Goal: Information Seeking & Learning: Understand process/instructions

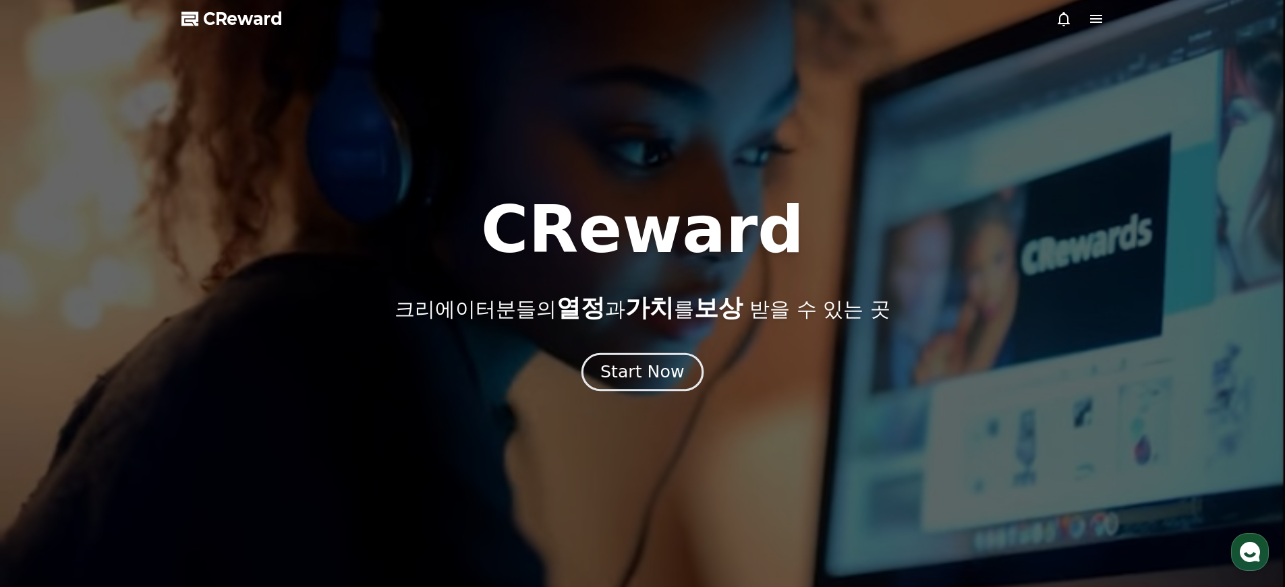
click at [632, 366] on div "Start Now" at bounding box center [642, 372] width 84 height 23
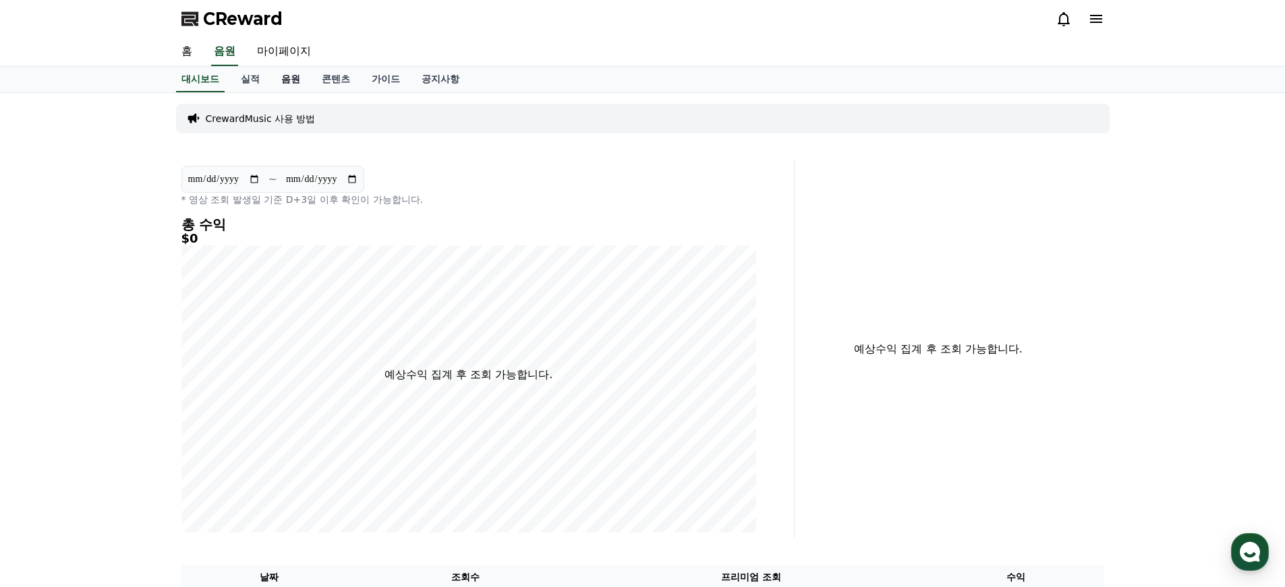
click at [285, 80] on link "음원" at bounding box center [290, 80] width 40 height 26
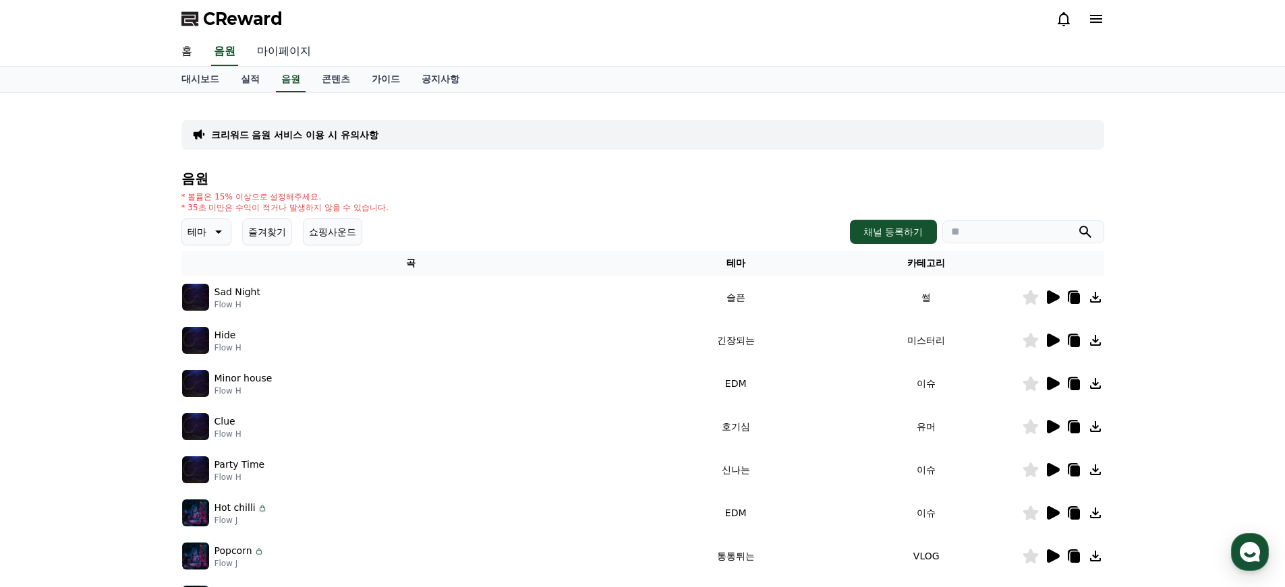
click at [270, 55] on link "마이페이지" at bounding box center [284, 52] width 76 height 28
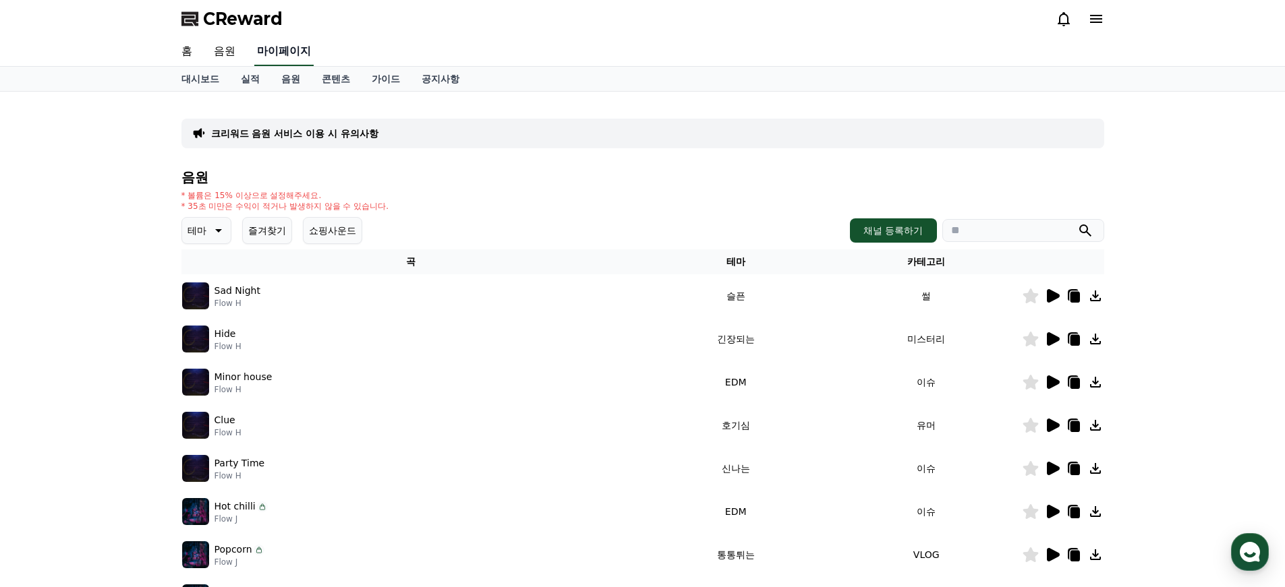
select select "**********"
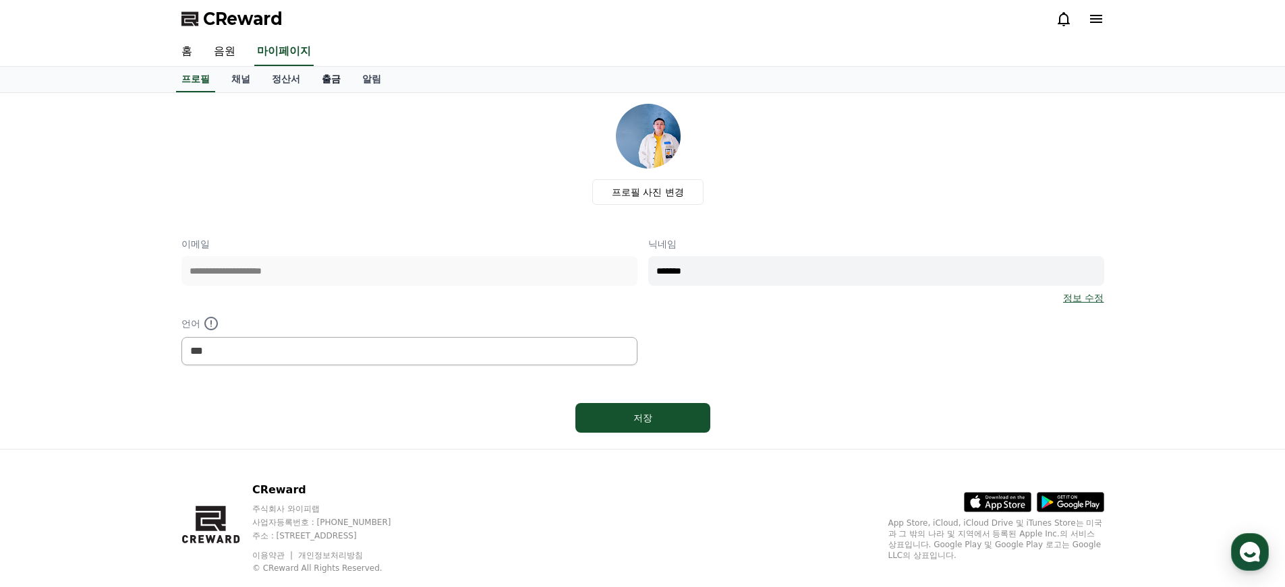
click at [330, 77] on link "출금" at bounding box center [331, 80] width 40 height 26
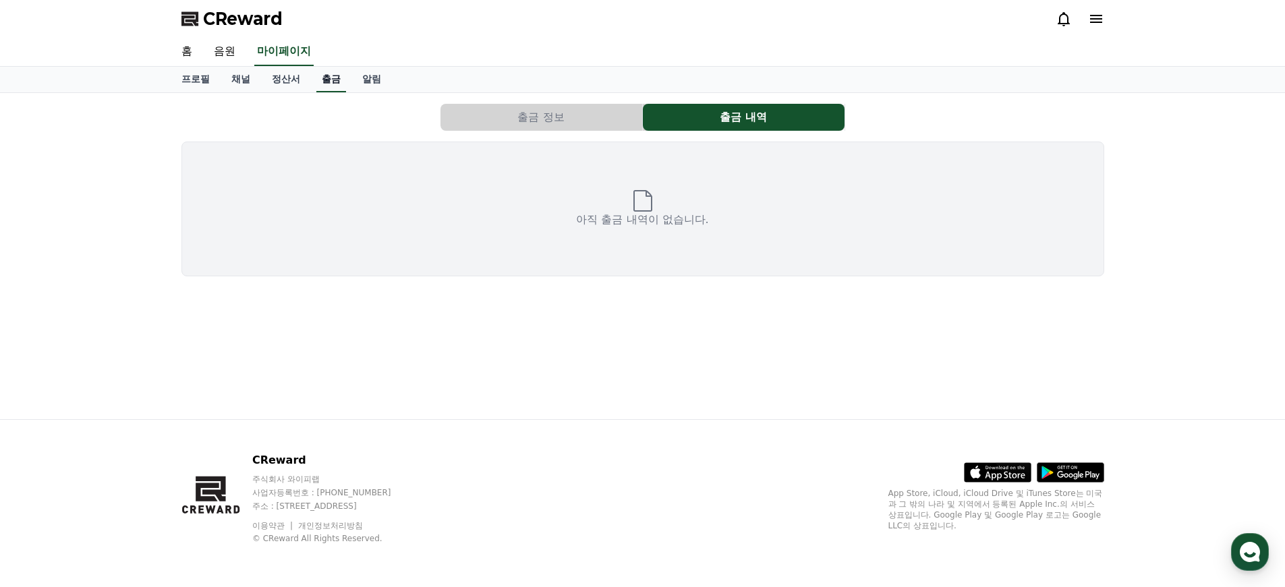
click at [316, 79] on link "출금" at bounding box center [331, 80] width 30 height 26
click at [221, 45] on link "음원" at bounding box center [224, 52] width 43 height 28
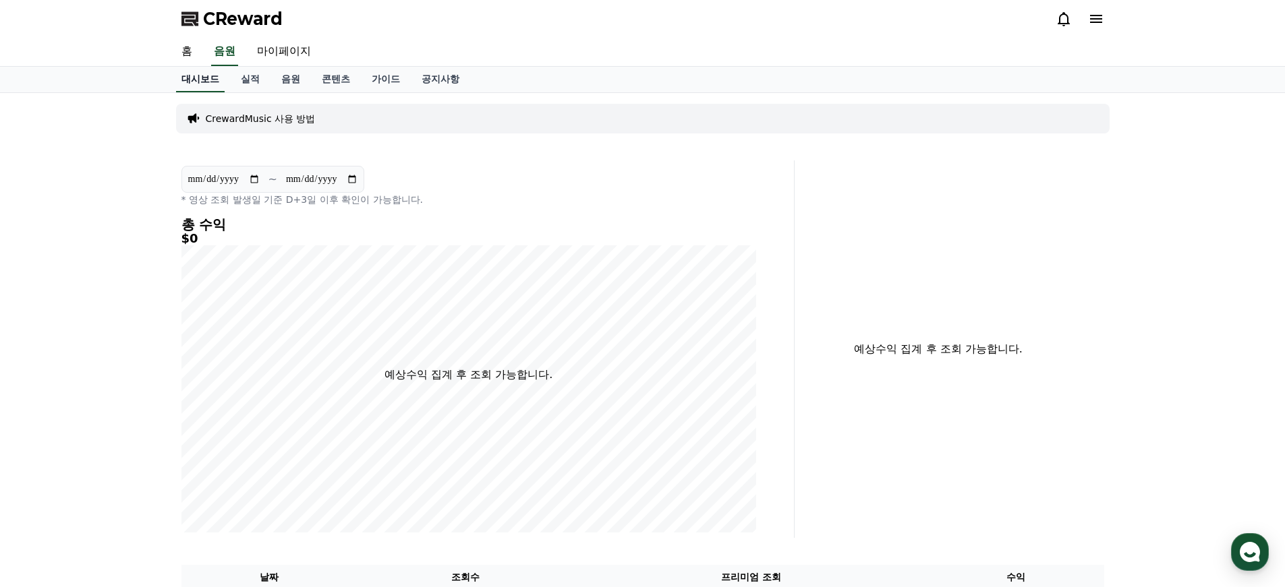
click at [178, 46] on link "홈" at bounding box center [187, 52] width 32 height 28
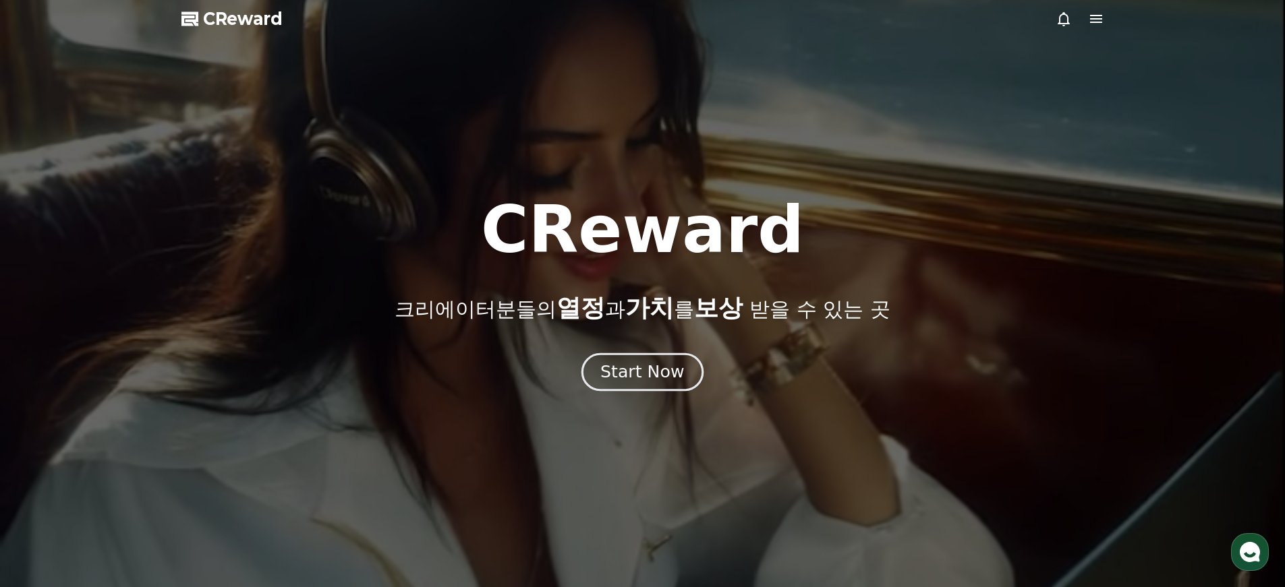
click at [630, 376] on div "Start Now" at bounding box center [642, 372] width 84 height 23
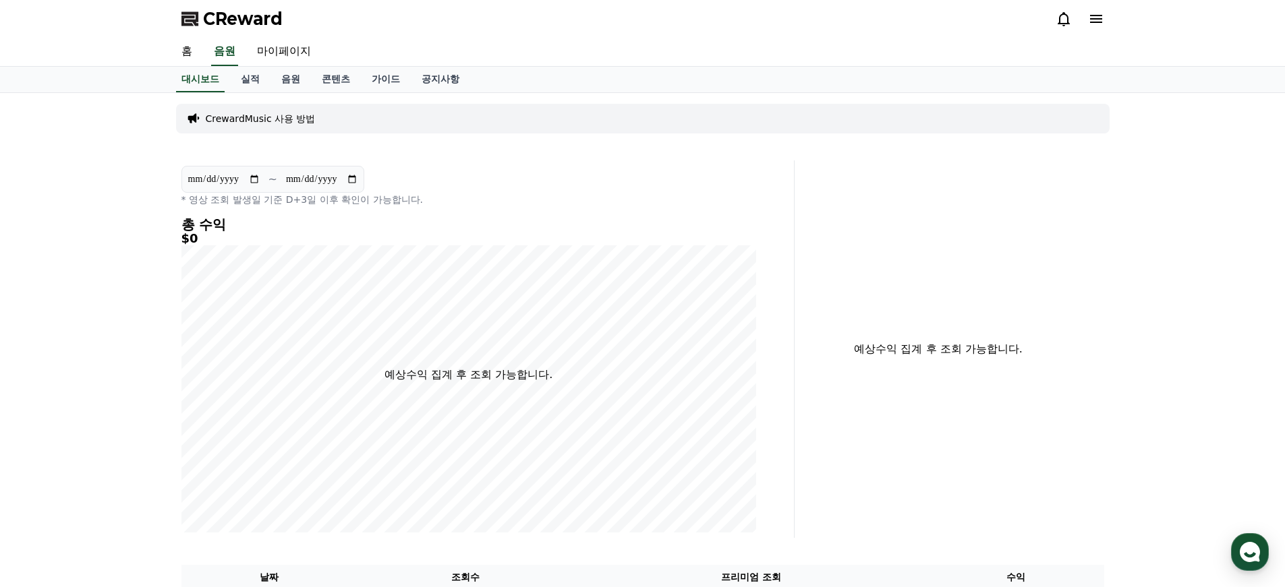
click at [1095, 14] on icon at bounding box center [1096, 19] width 16 height 16
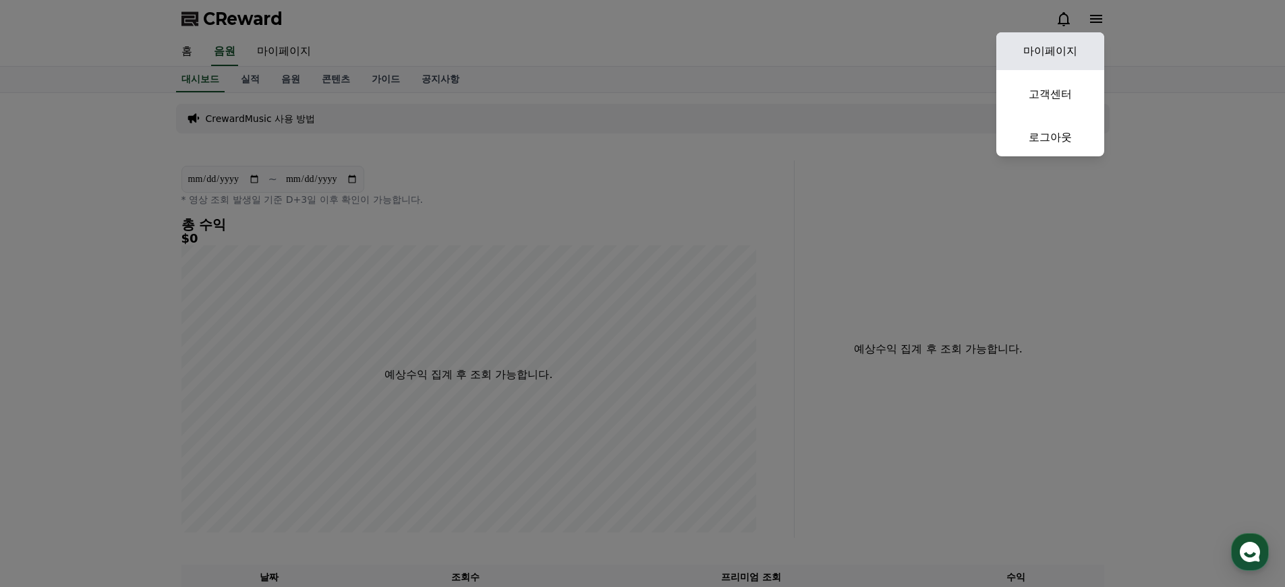
click at [1047, 53] on link "마이페이지" at bounding box center [1050, 51] width 108 height 38
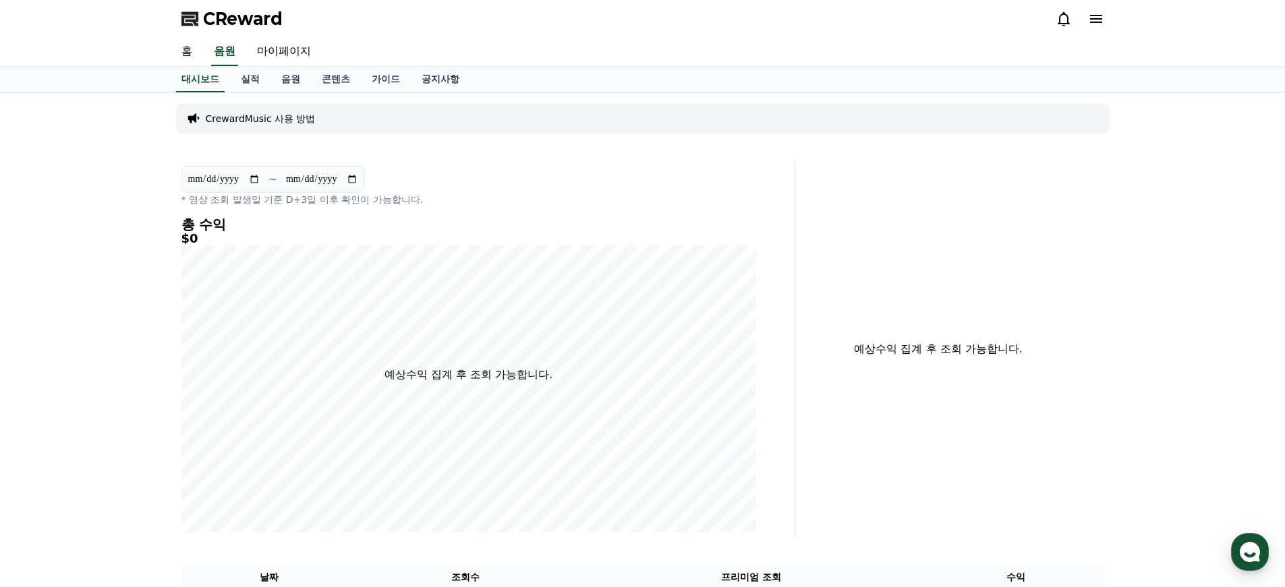
select select "**********"
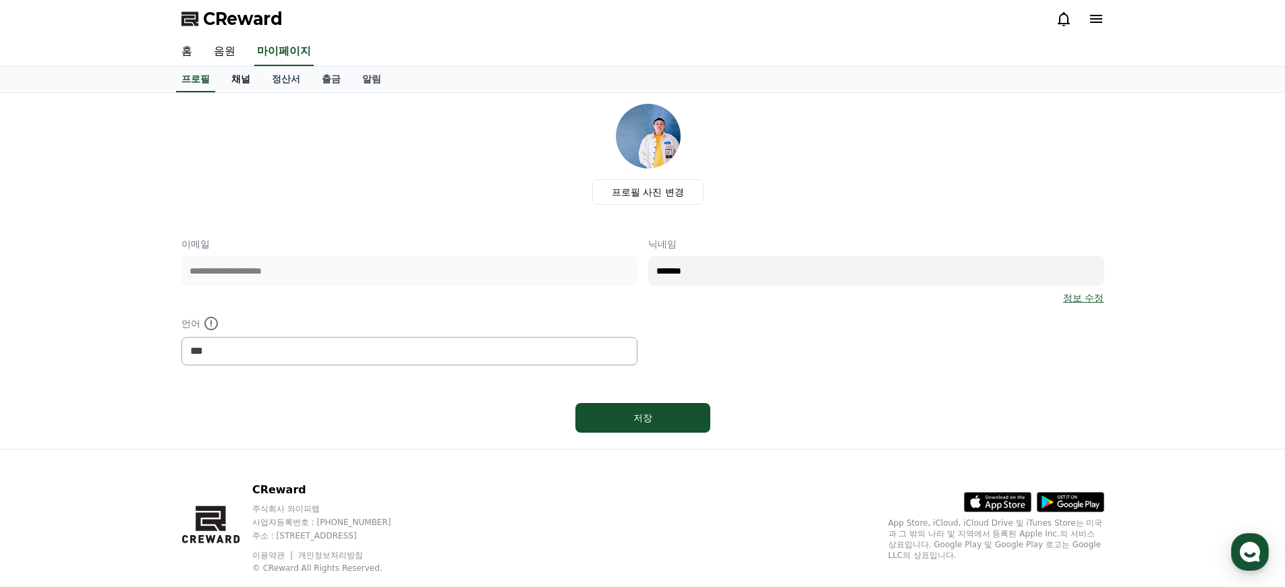
click at [243, 80] on link "채널" at bounding box center [241, 80] width 40 height 26
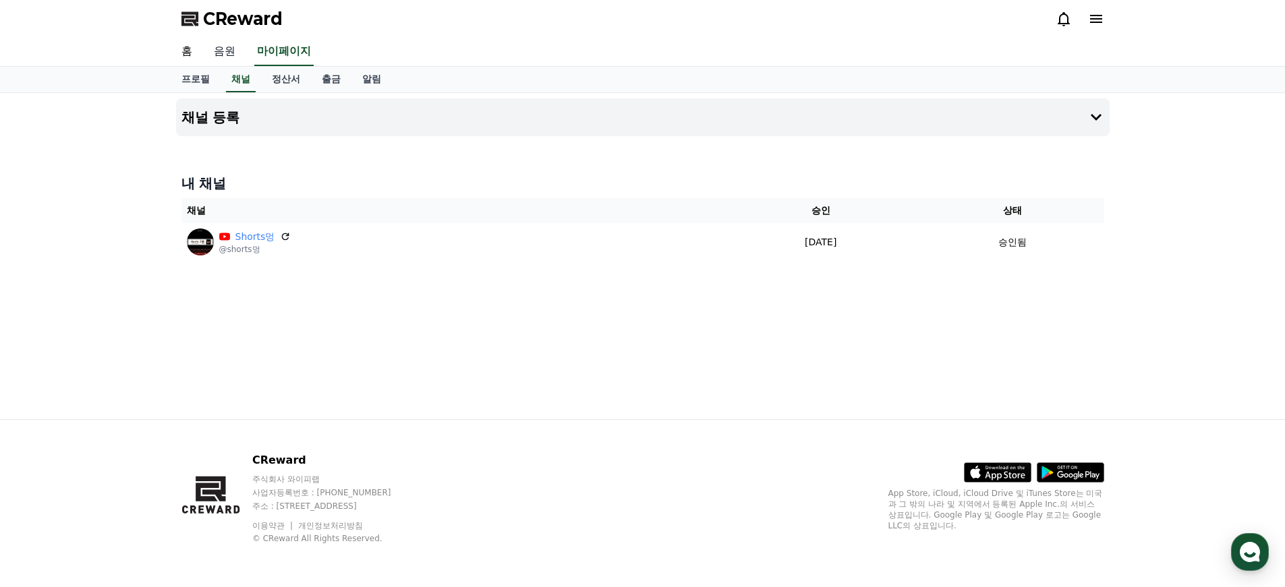
click at [236, 55] on link "음원" at bounding box center [224, 52] width 43 height 28
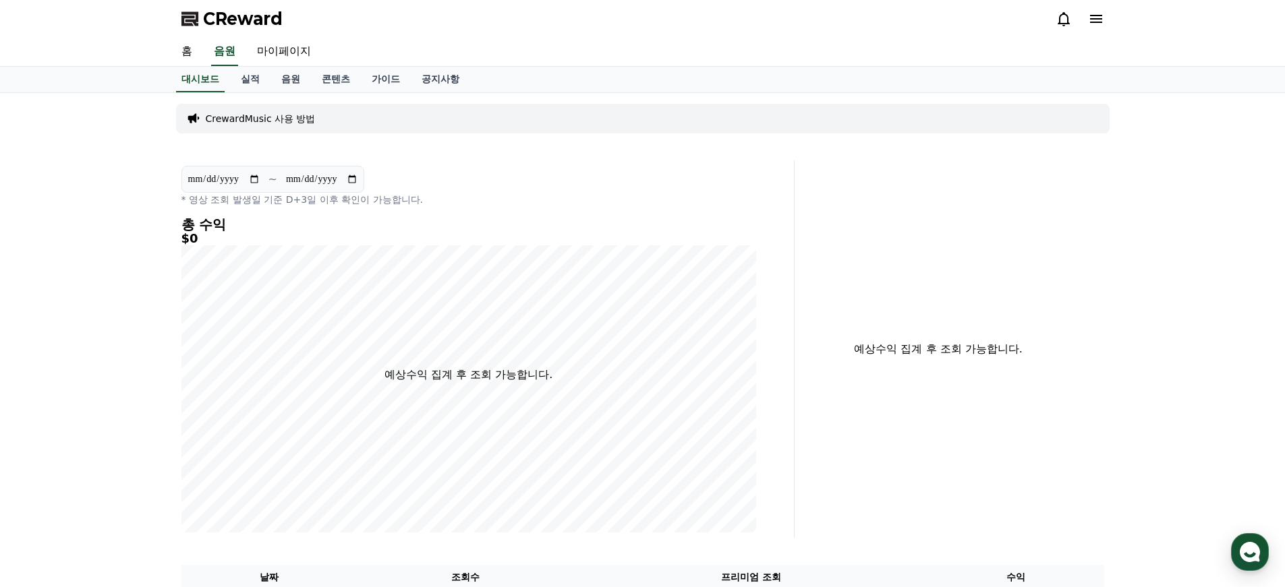
click at [272, 119] on p "CrewardMusic 사용 방법" at bounding box center [261, 118] width 110 height 13
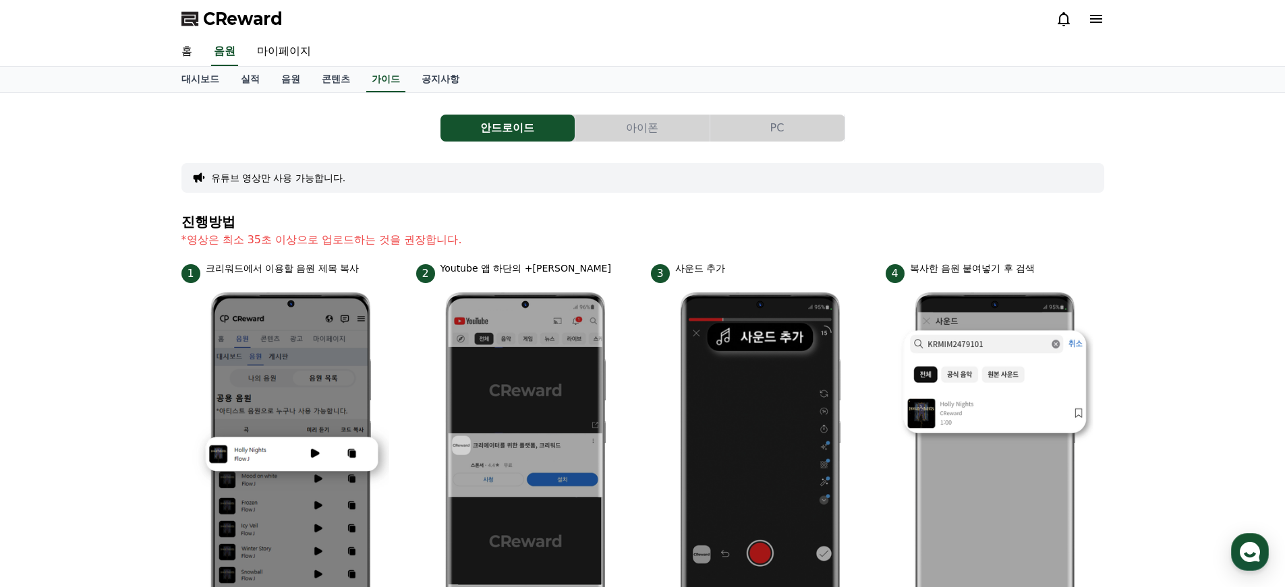
click at [776, 122] on button "PC" at bounding box center [777, 128] width 134 height 27
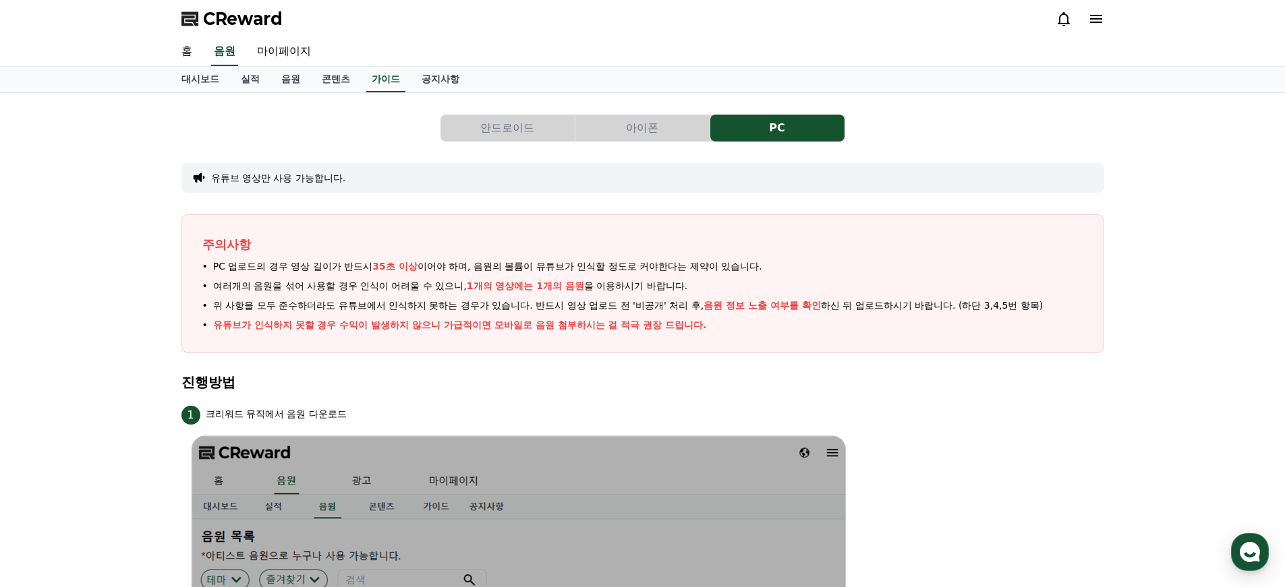
click at [639, 131] on button "아이폰" at bounding box center [642, 128] width 134 height 27
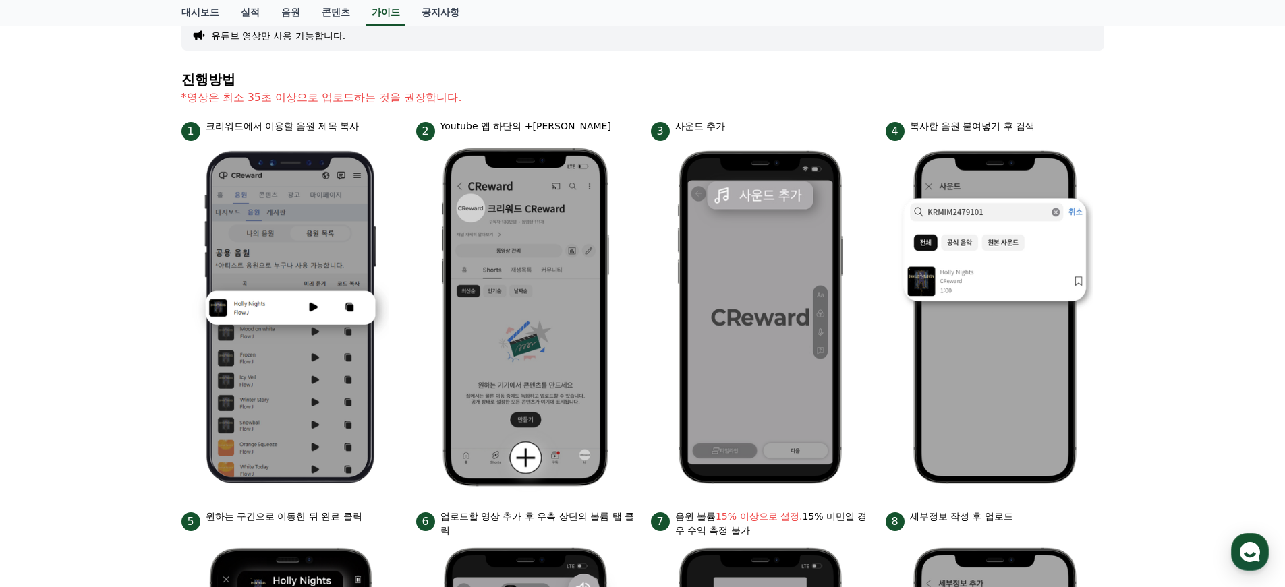
scroll to position [76, 0]
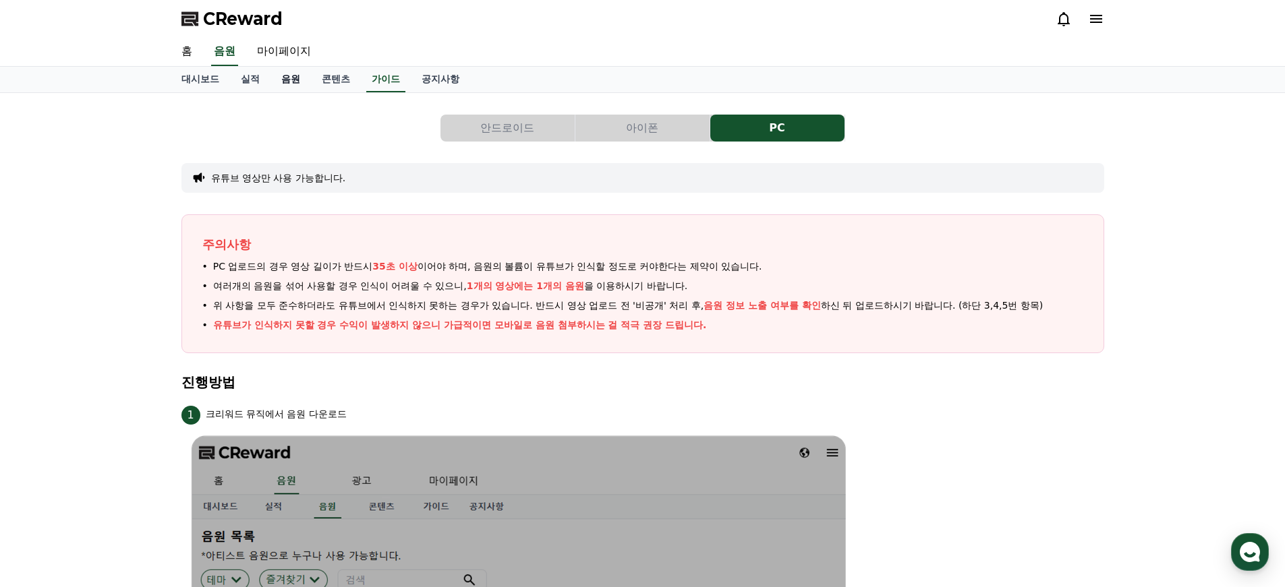
click at [282, 79] on link "음원" at bounding box center [290, 80] width 40 height 26
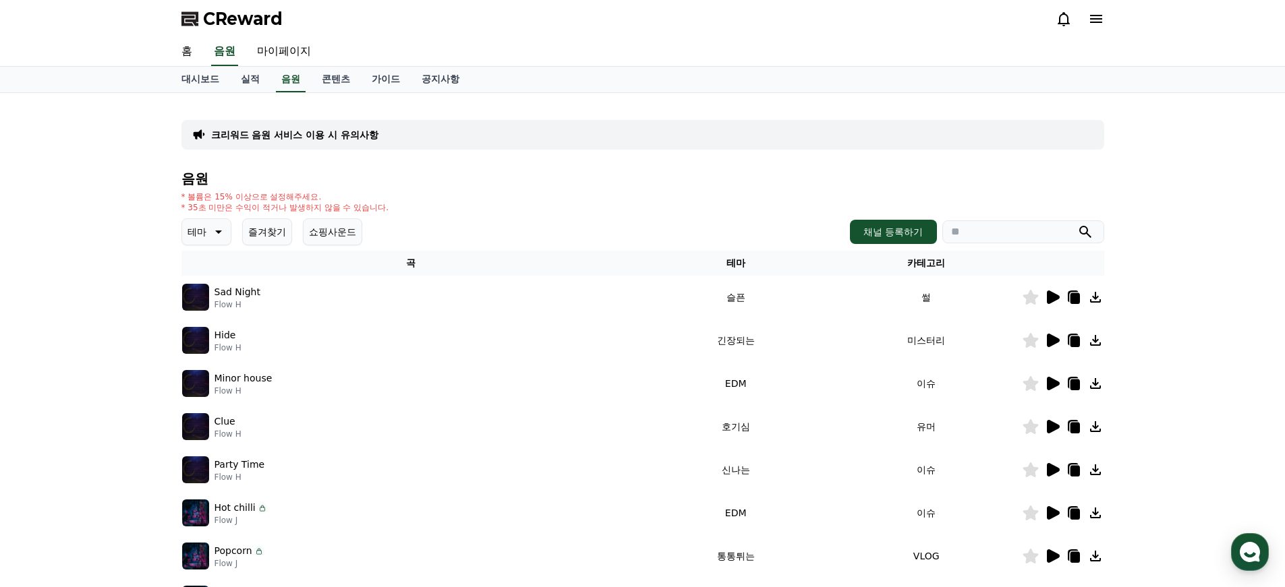
click at [204, 232] on button "테마" at bounding box center [206, 231] width 50 height 27
click at [212, 340] on button "긴장되는" at bounding box center [207, 343] width 49 height 30
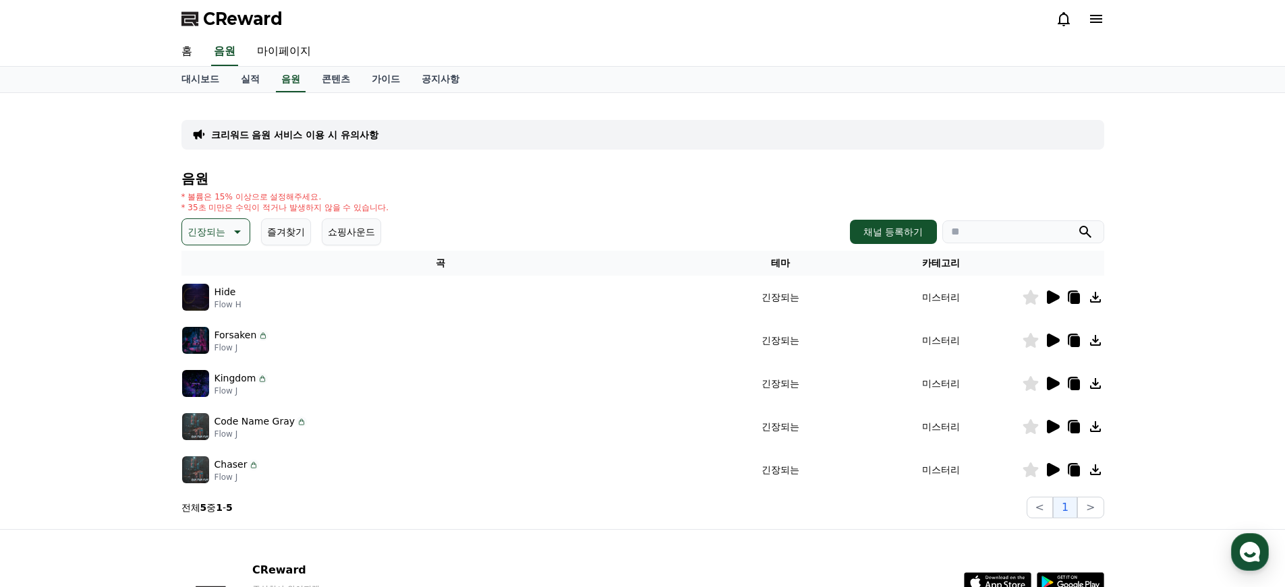
click at [1054, 471] on icon at bounding box center [1053, 469] width 13 height 13
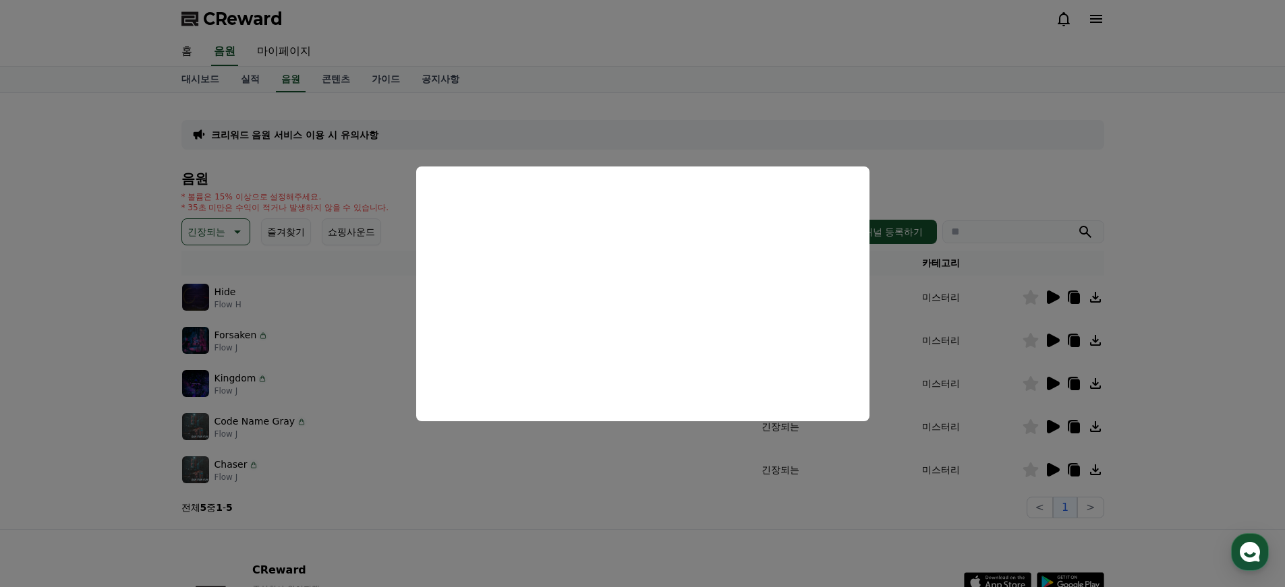
click at [959, 537] on button "close modal" at bounding box center [642, 293] width 1285 height 587
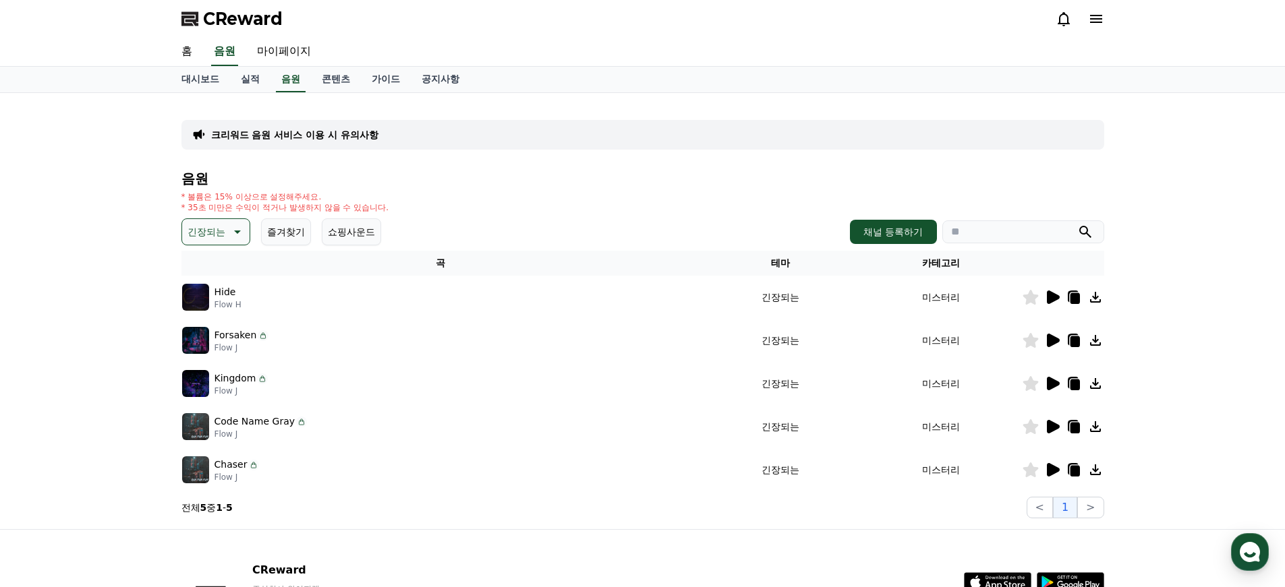
click at [1057, 424] on icon at bounding box center [1052, 427] width 16 height 16
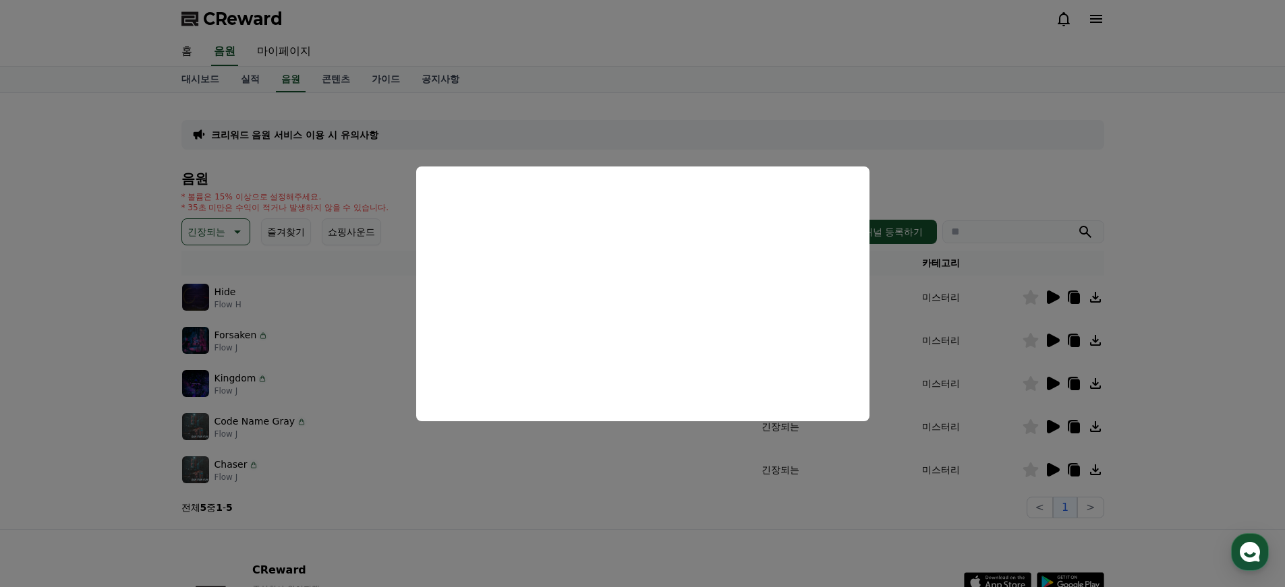
click at [600, 515] on button "close modal" at bounding box center [642, 293] width 1285 height 587
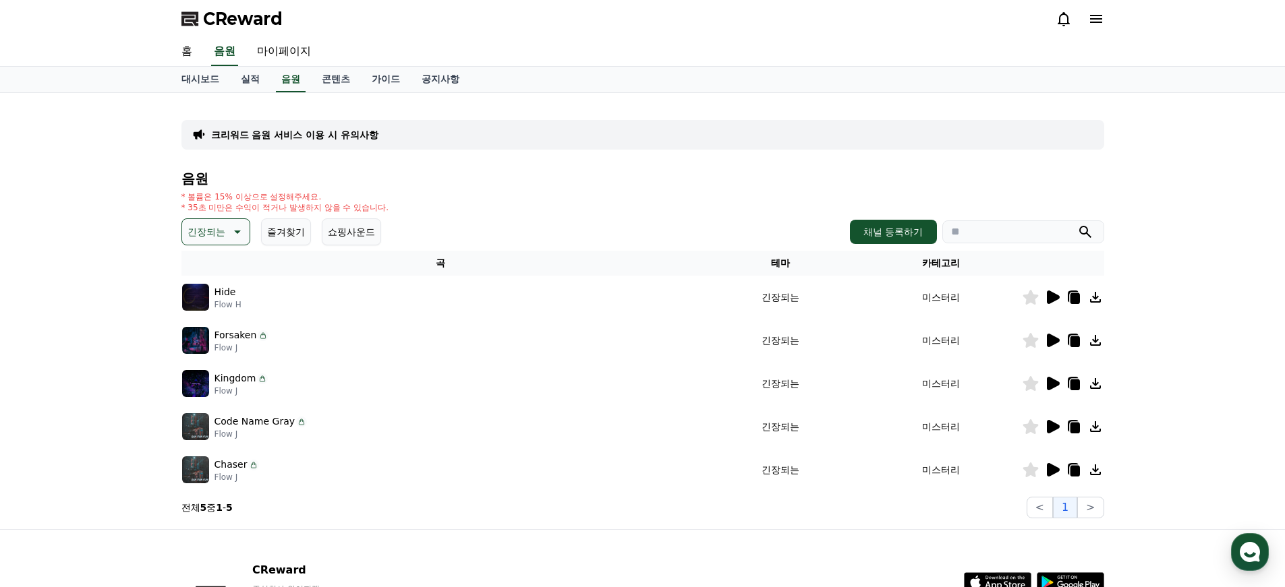
click at [1070, 427] on icon at bounding box center [1074, 428] width 9 height 11
click at [368, 72] on link "가이드" at bounding box center [386, 80] width 50 height 26
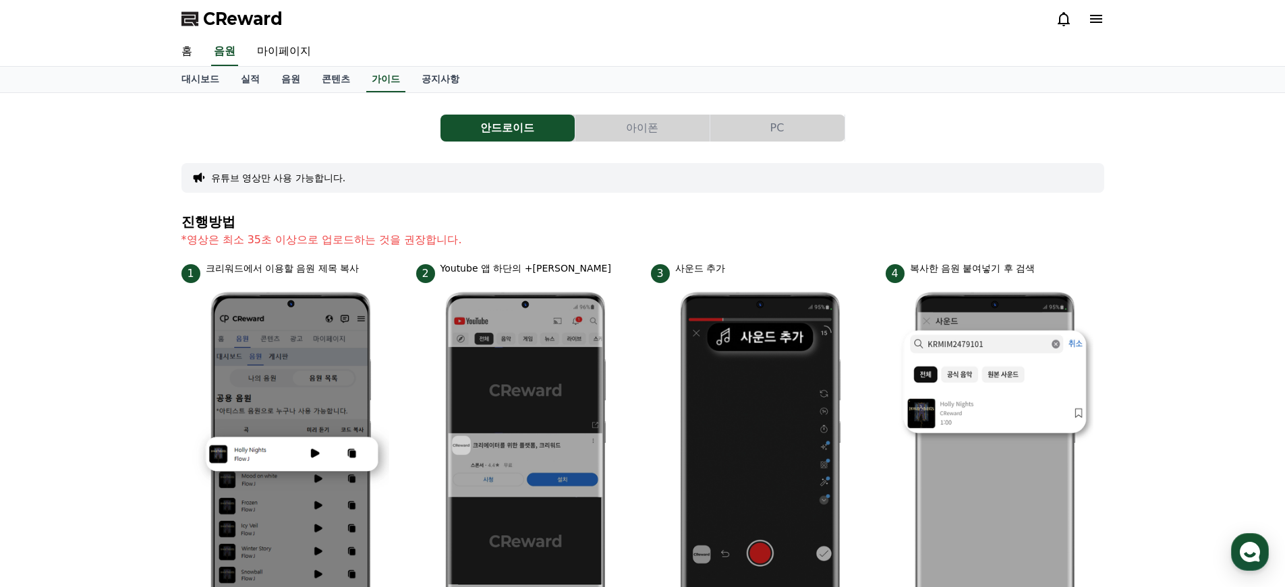
click at [641, 133] on button "아이폰" at bounding box center [642, 128] width 134 height 27
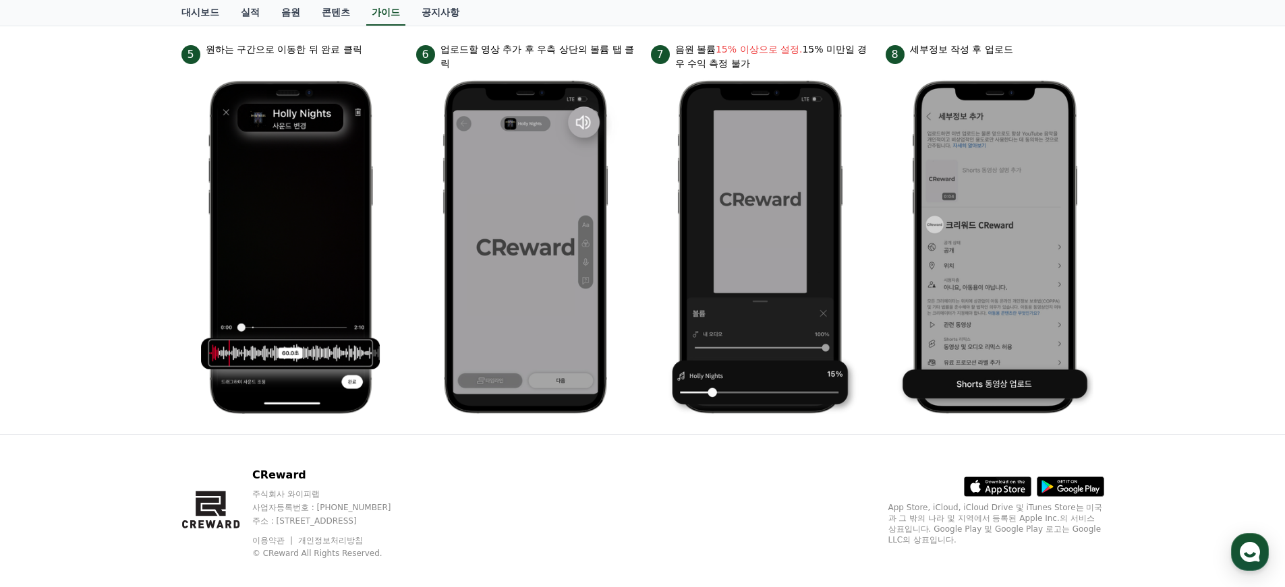
scroll to position [598, 0]
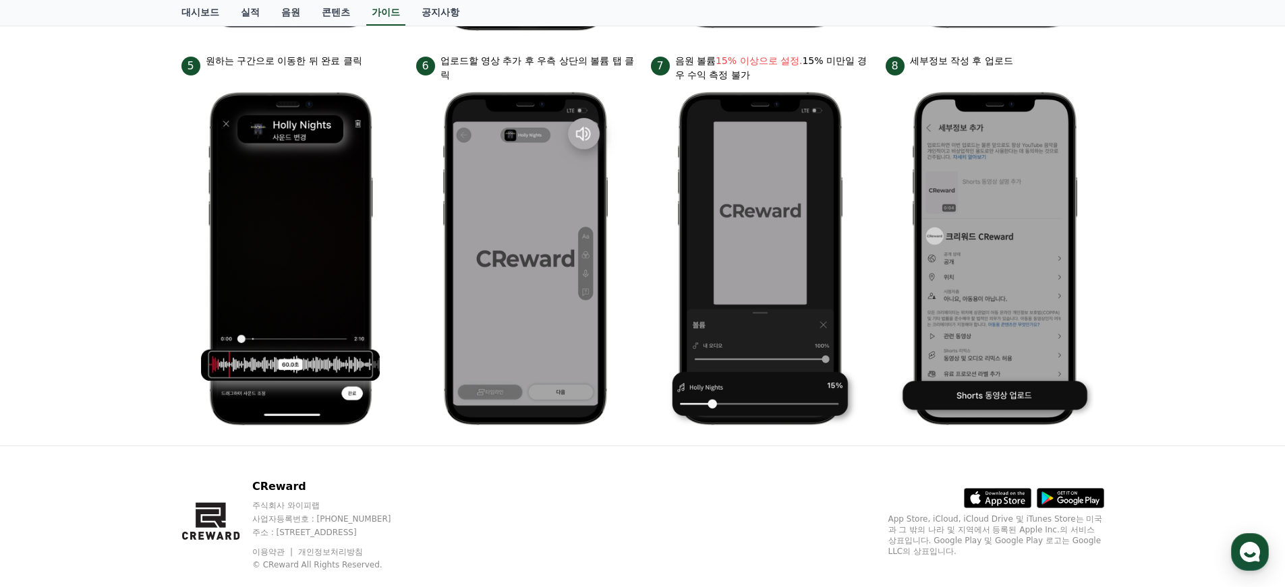
drag, startPoint x: 441, startPoint y: 59, endPoint x: 632, endPoint y: 69, distance: 191.1
click at [630, 69] on div "6 업로드할 영상 추가 후 우측 상단의 볼륨 탭 클릭" at bounding box center [525, 68] width 218 height 28
drag, startPoint x: 697, startPoint y: 57, endPoint x: 864, endPoint y: 94, distance: 170.6
click at [863, 94] on li "7 음원 볼륨 15% 이상으로 설정. 15% 미만일 경우 수익 측정 불가" at bounding box center [760, 244] width 218 height 381
click at [878, 112] on ul "1 크리워드에서 이용할 음원 제목 복사 2 Youtube 앱 하단의 +버튼 클릭 3 사운드 추가 4 복사한 음원 붙여넣기 후 검색 5 원하는 …" at bounding box center [642, 48] width 923 height 771
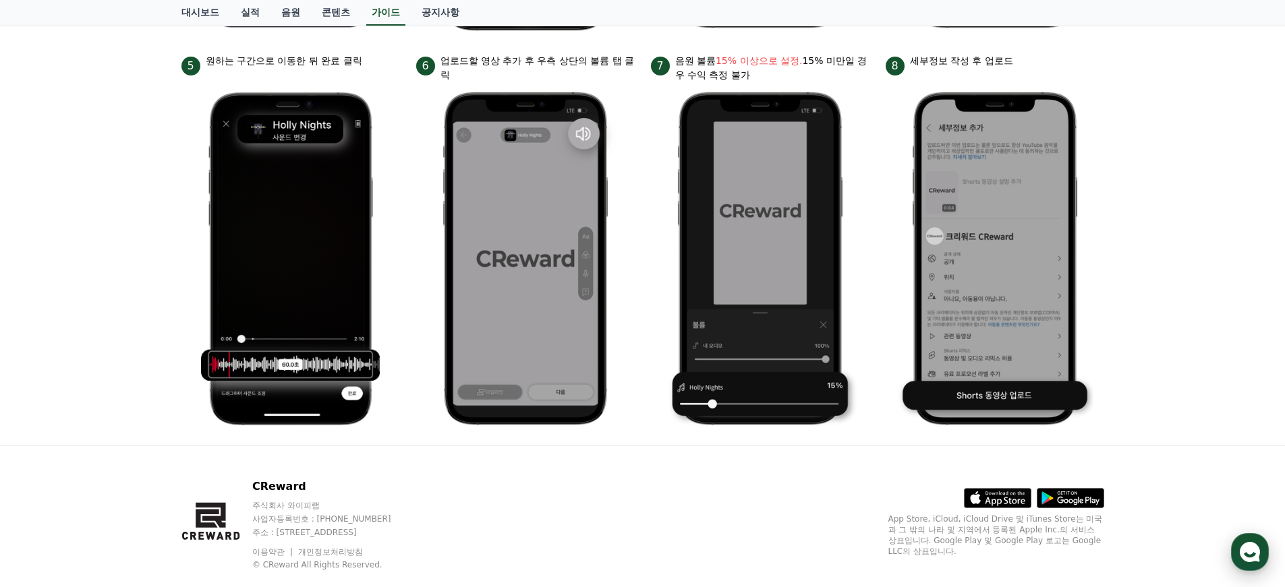
click at [1260, 550] on div "button" at bounding box center [1250, 552] width 38 height 38
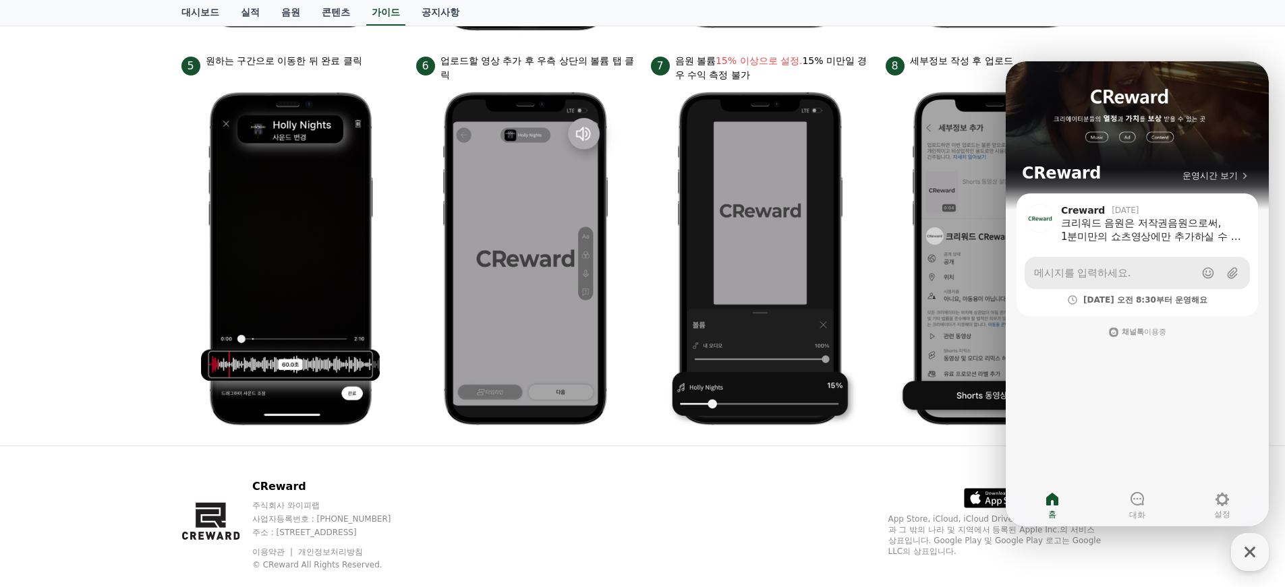
click at [1231, 272] on icon at bounding box center [1232, 273] width 10 height 11
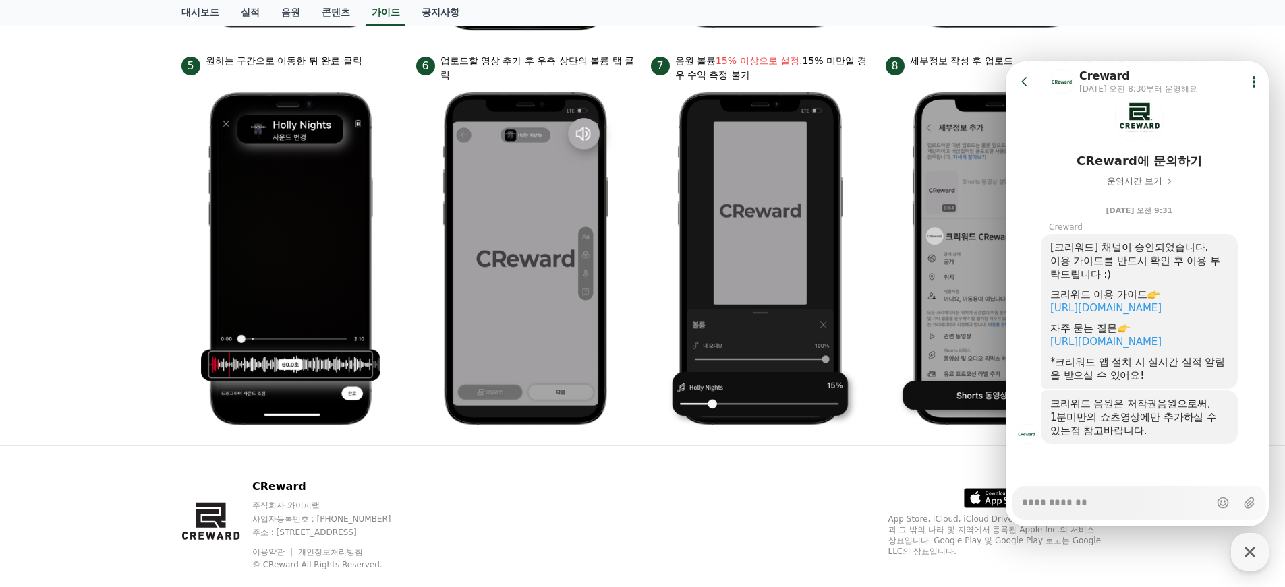
scroll to position [624, 0]
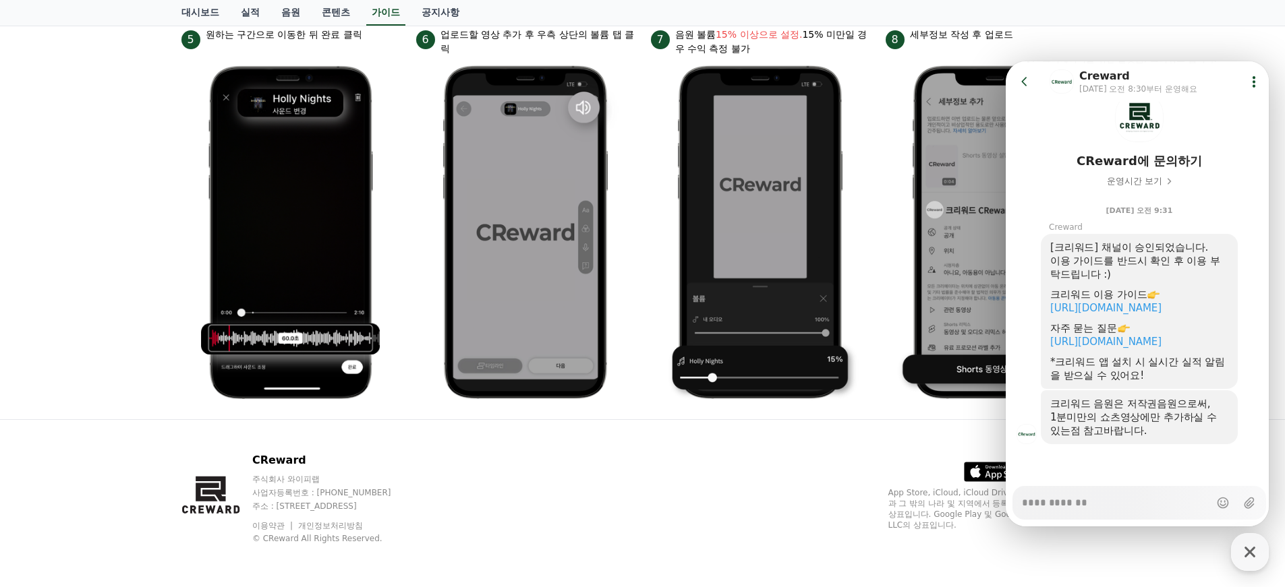
type textarea "*"
click at [1020, 82] on icon at bounding box center [1024, 81] width 13 height 13
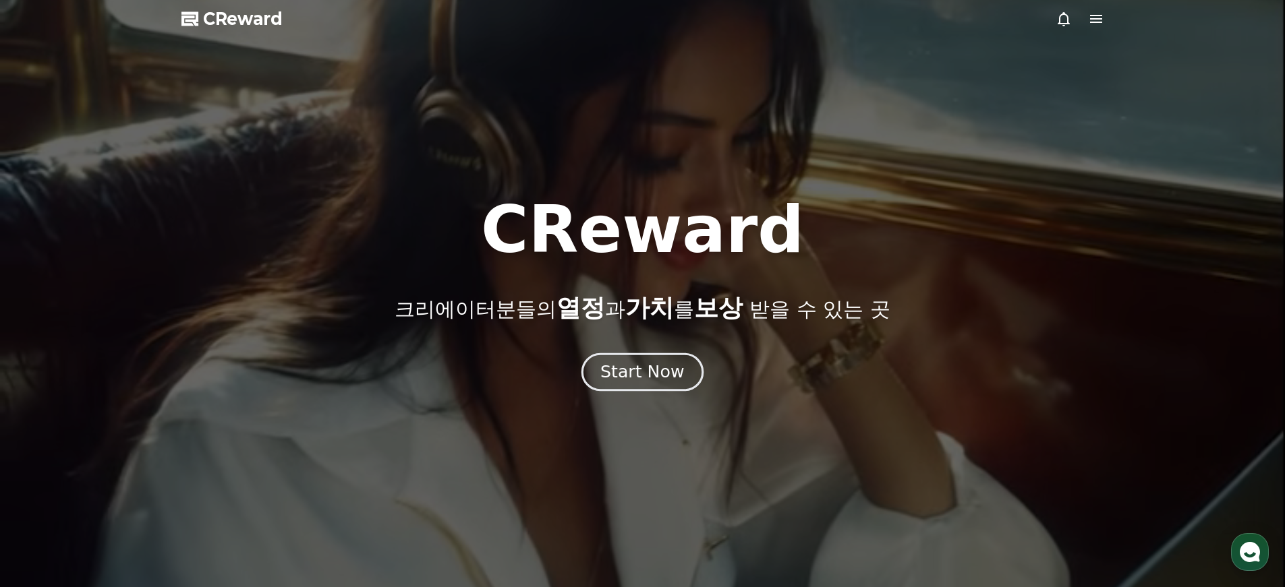
click at [650, 372] on div "Start Now" at bounding box center [642, 372] width 84 height 23
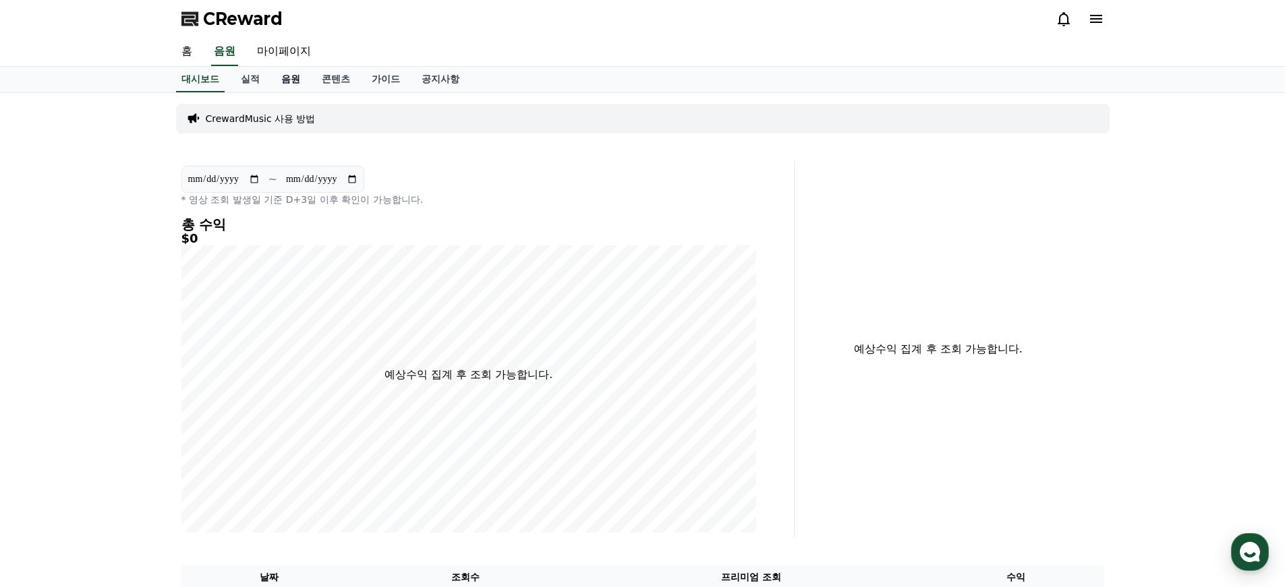
click at [293, 78] on link "음원" at bounding box center [290, 80] width 40 height 26
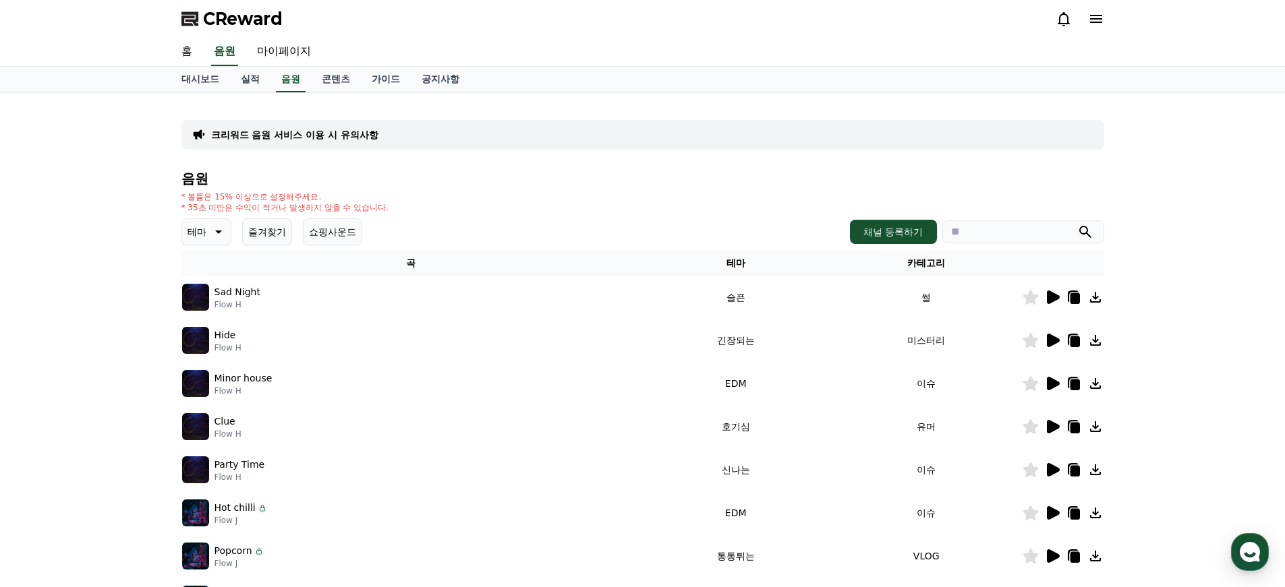
click at [198, 233] on p "테마" at bounding box center [196, 232] width 19 height 19
click at [214, 343] on button "긴장되는" at bounding box center [207, 343] width 49 height 30
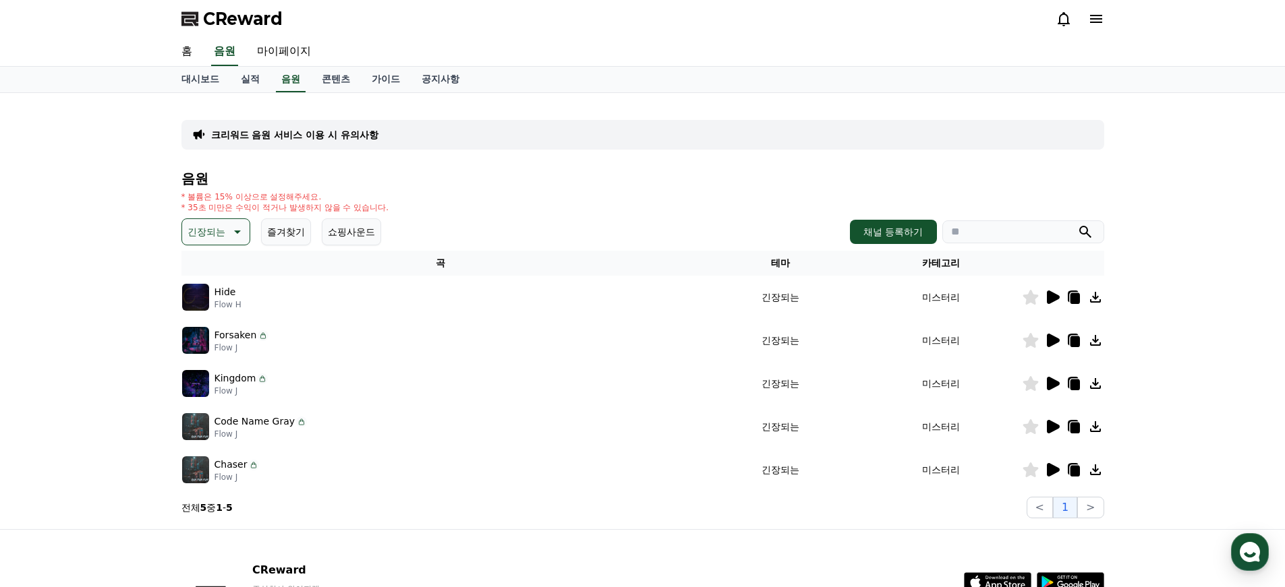
click at [1075, 428] on icon at bounding box center [1074, 428] width 9 height 11
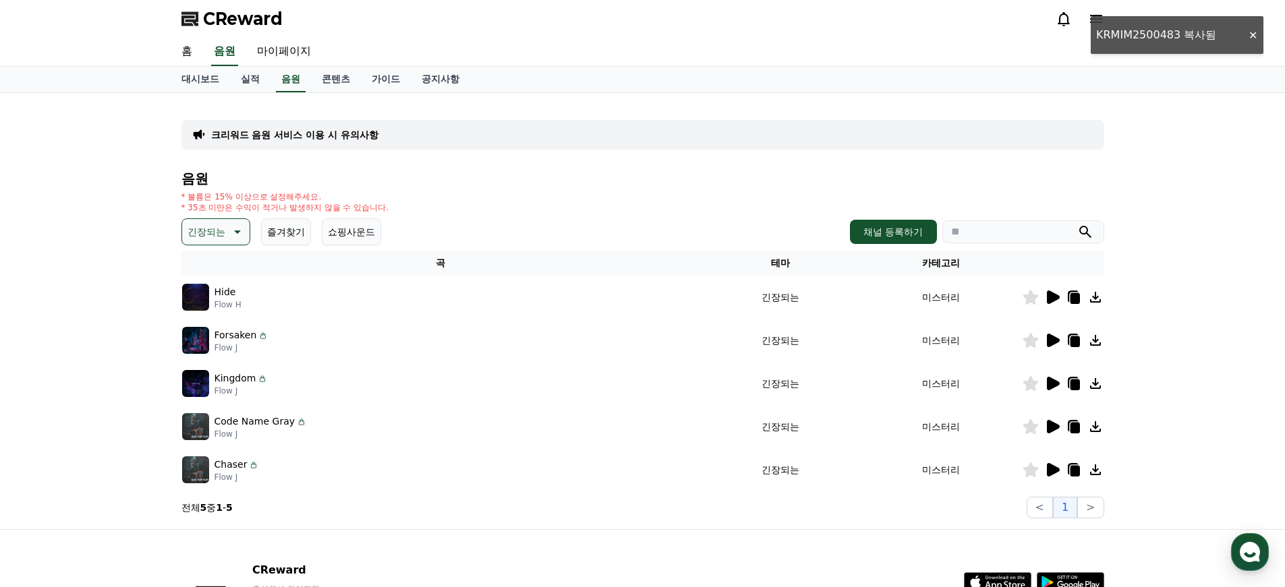
click at [1049, 428] on icon at bounding box center [1053, 426] width 13 height 13
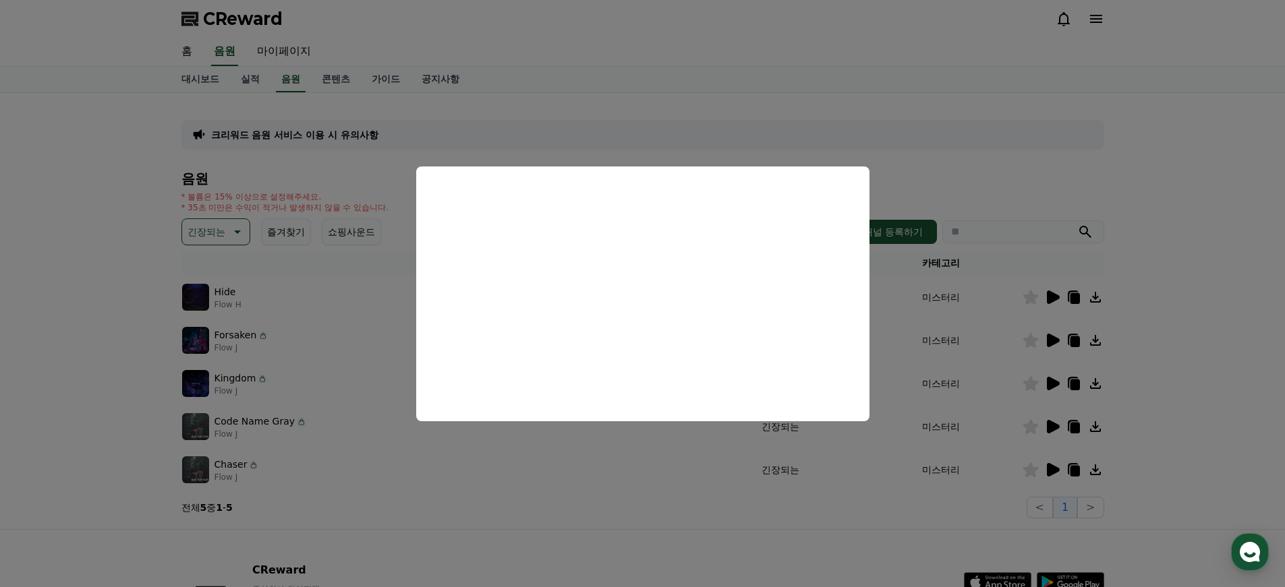
click at [297, 324] on button "close modal" at bounding box center [642, 293] width 1285 height 587
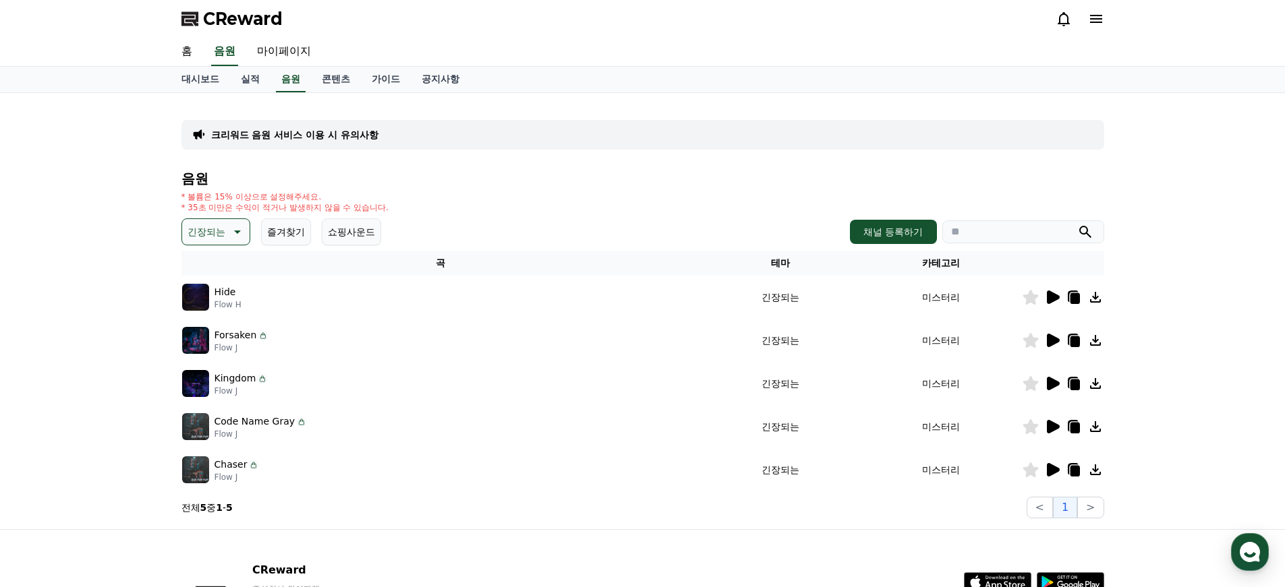
click at [1057, 385] on icon at bounding box center [1053, 383] width 13 height 13
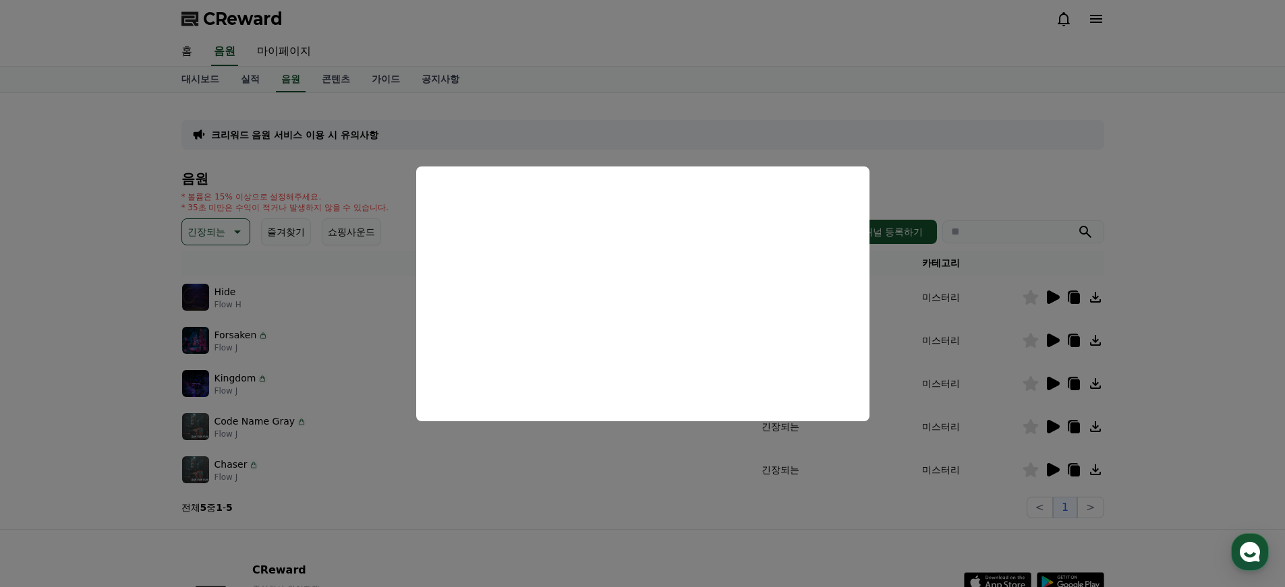
click at [628, 117] on button "close modal" at bounding box center [642, 293] width 1285 height 587
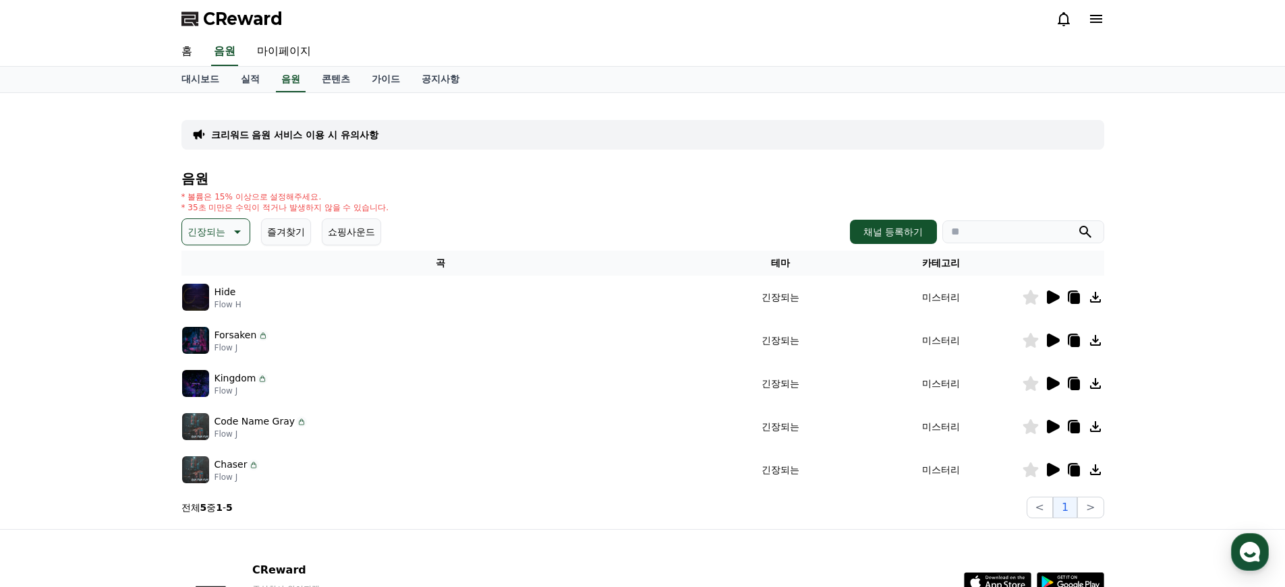
click at [1052, 334] on icon at bounding box center [1052, 340] width 16 height 16
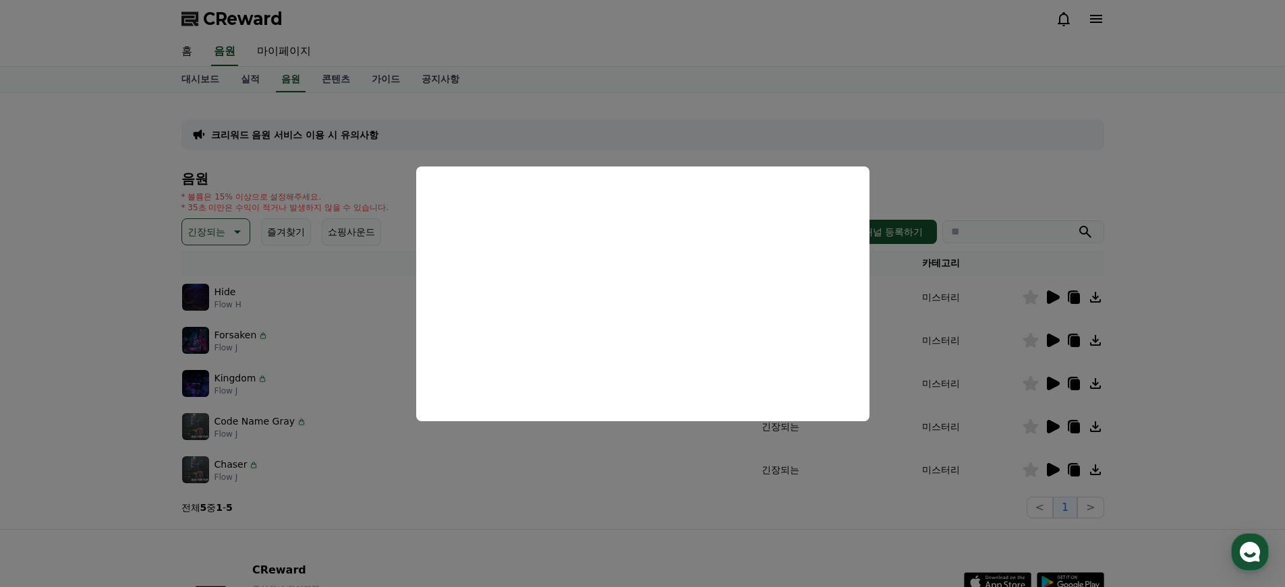
click at [506, 470] on button "close modal" at bounding box center [642, 293] width 1285 height 587
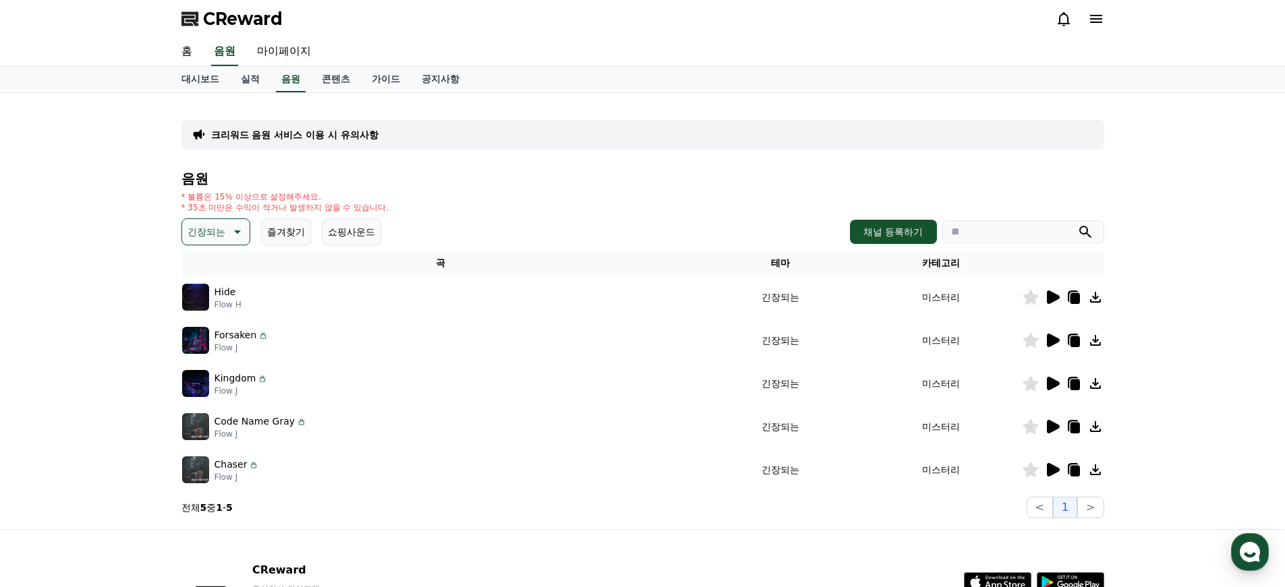
click at [1053, 293] on icon at bounding box center [1053, 297] width 13 height 13
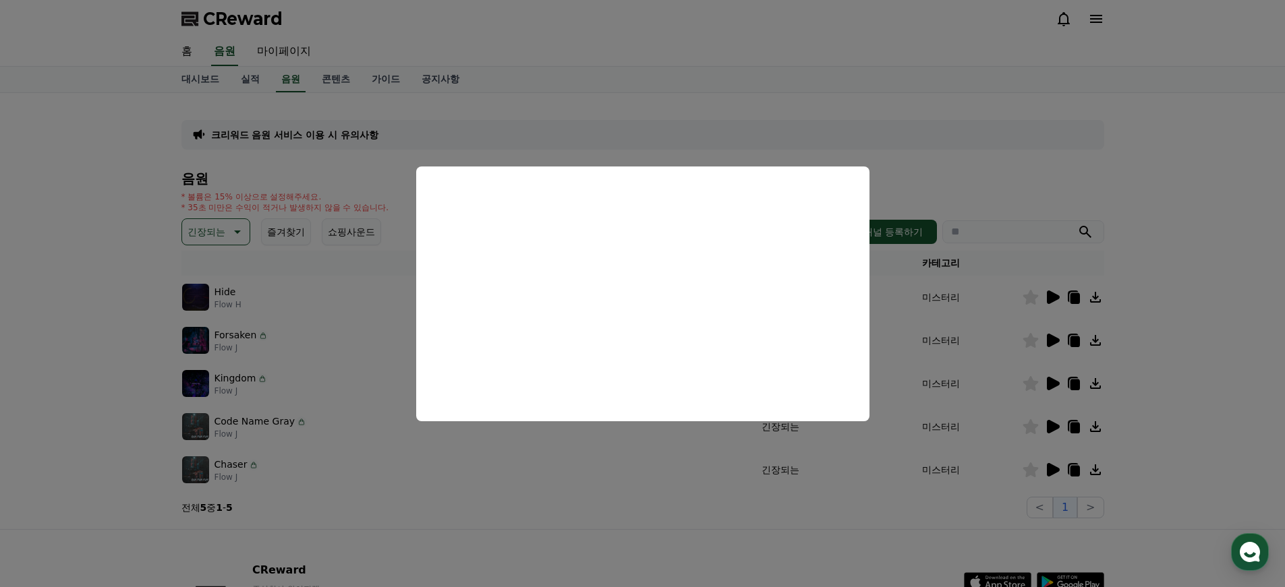
click at [639, 530] on button "close modal" at bounding box center [642, 293] width 1285 height 587
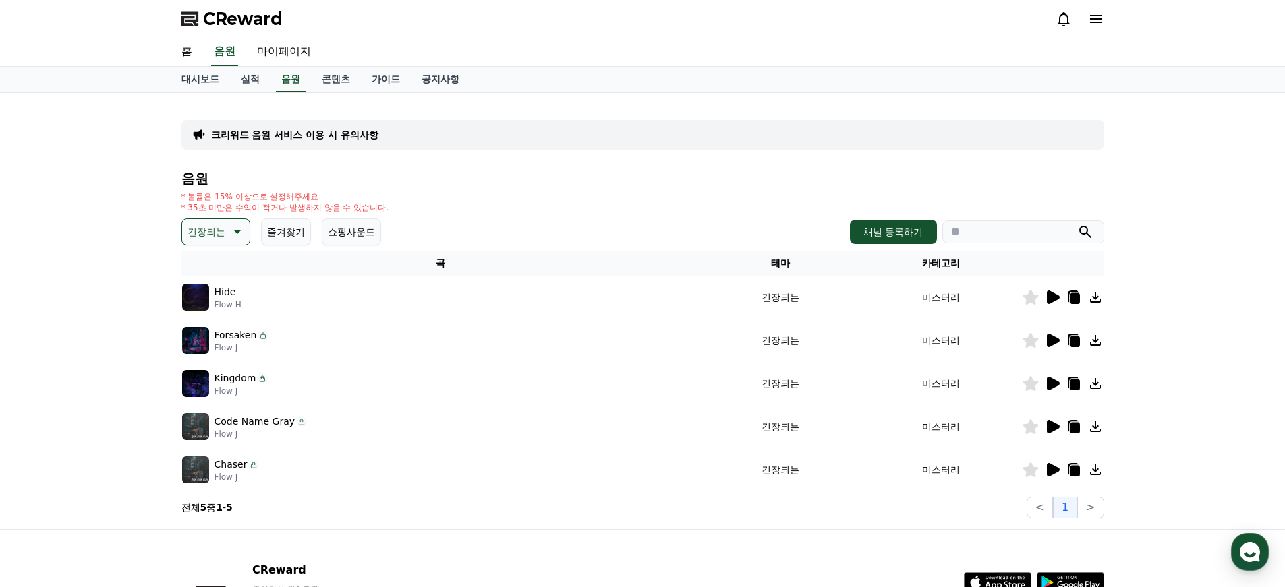
click at [1060, 474] on div at bounding box center [1062, 470] width 81 height 16
click at [1053, 470] on icon at bounding box center [1053, 469] width 13 height 13
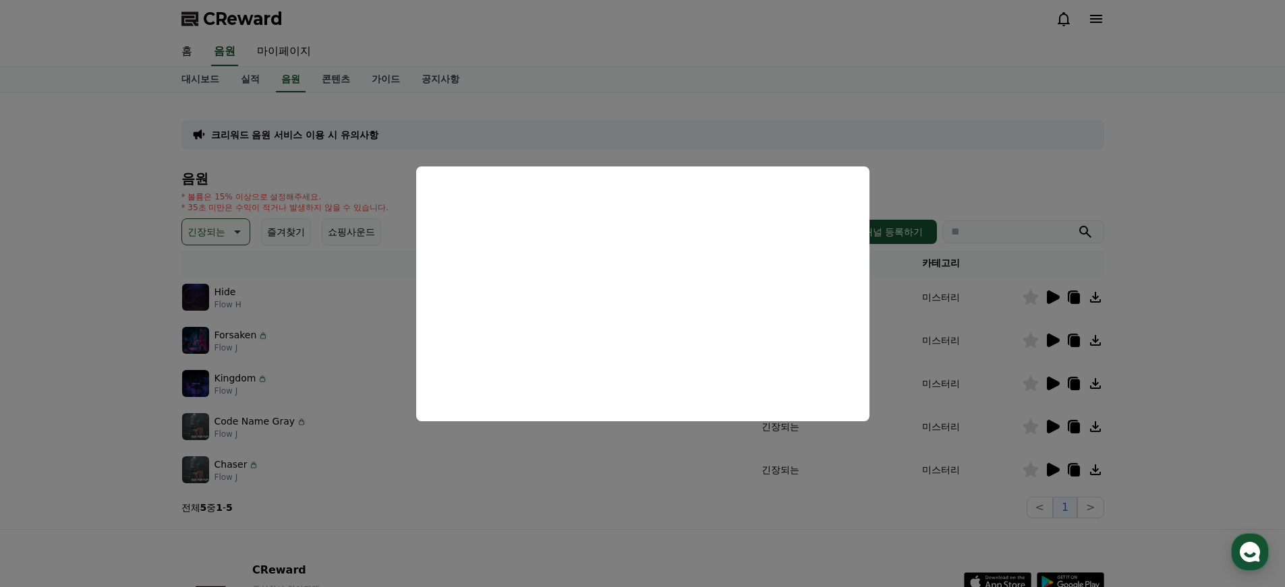
click at [715, 528] on button "close modal" at bounding box center [642, 293] width 1285 height 587
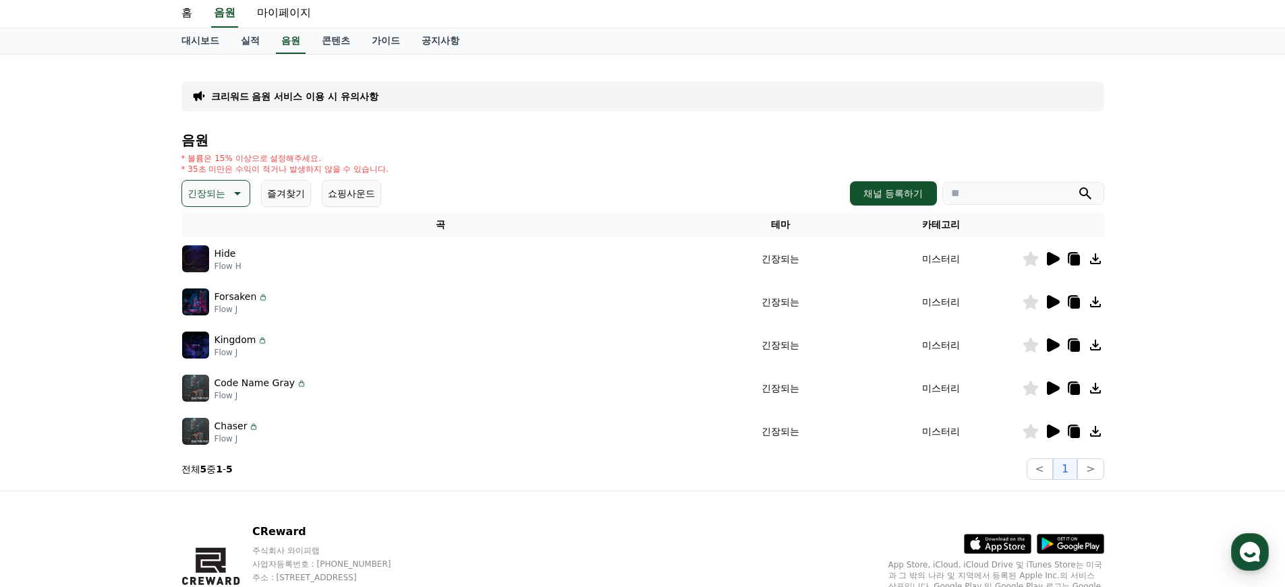
scroll to position [110, 0]
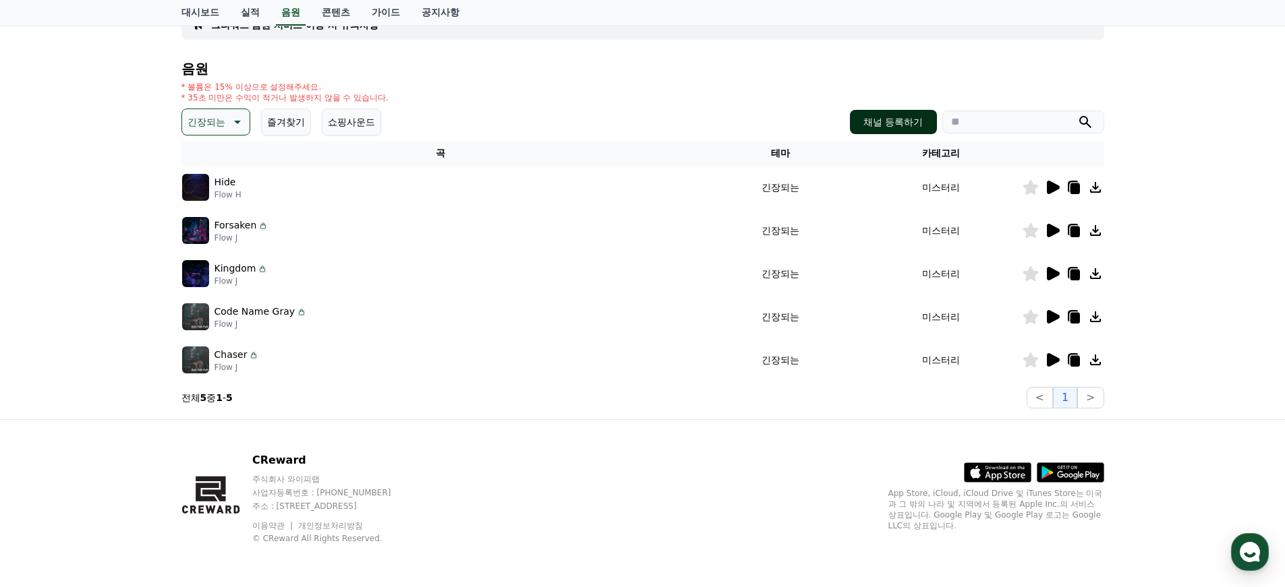
click at [914, 122] on button "채널 등록하기" at bounding box center [893, 122] width 86 height 24
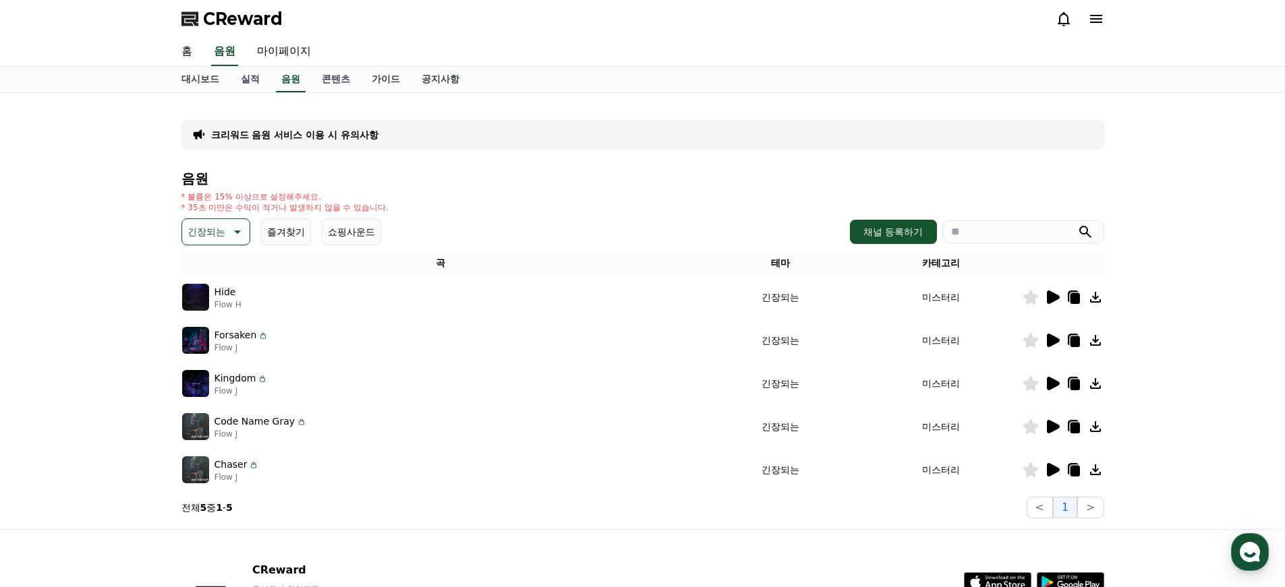
scroll to position [110, 0]
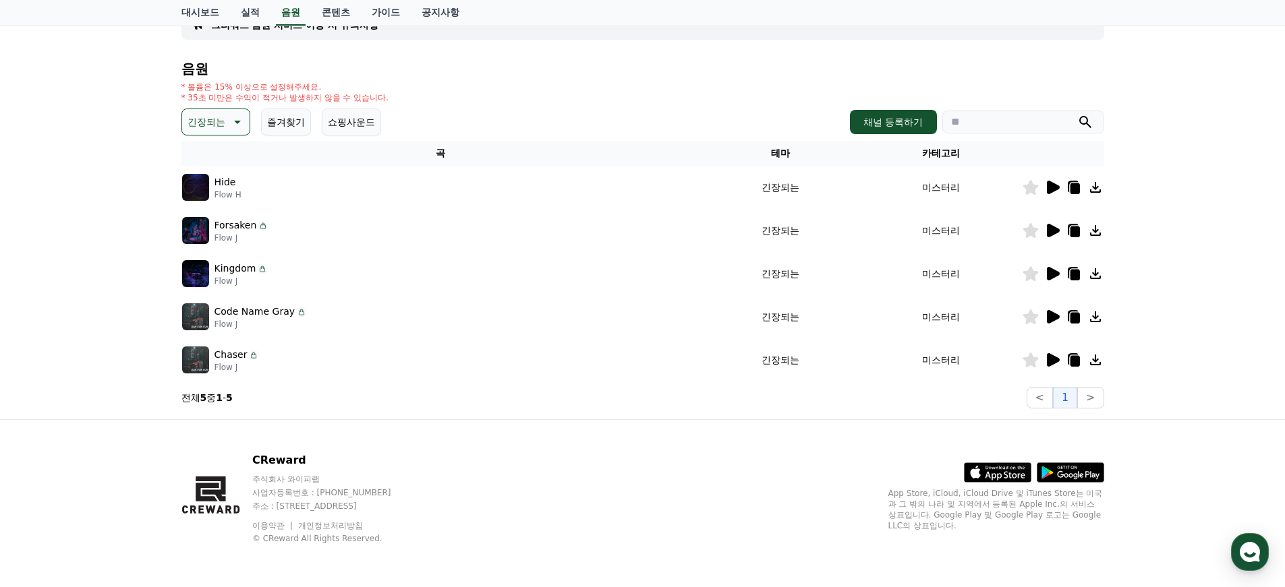
click at [1052, 231] on icon at bounding box center [1053, 230] width 13 height 13
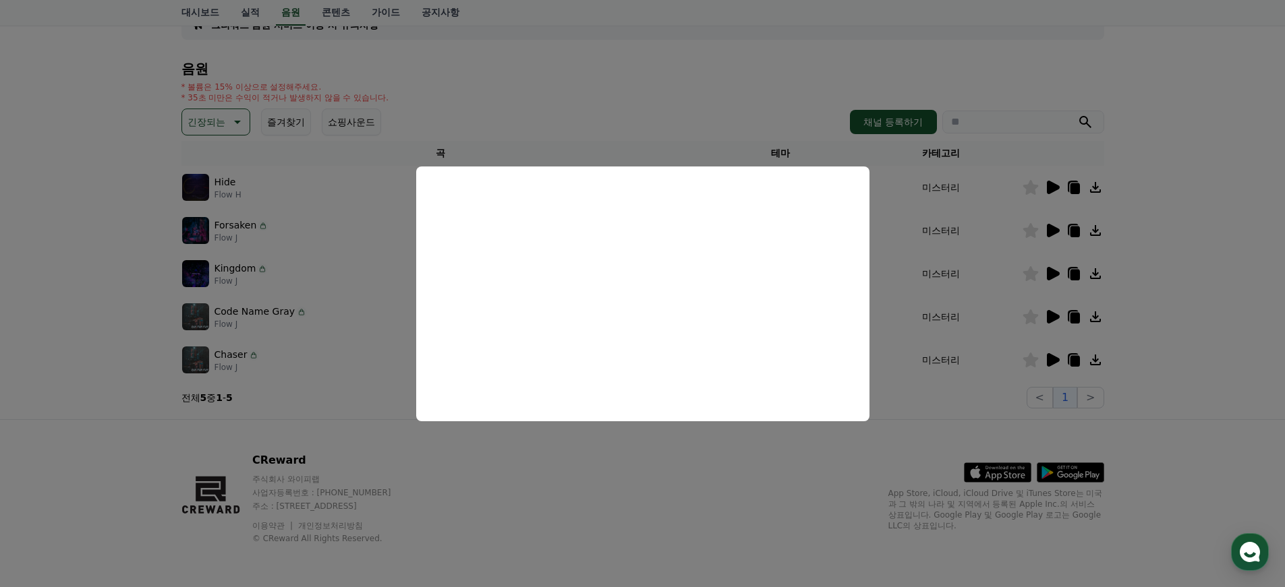
click at [682, 502] on button "close modal" at bounding box center [642, 293] width 1285 height 587
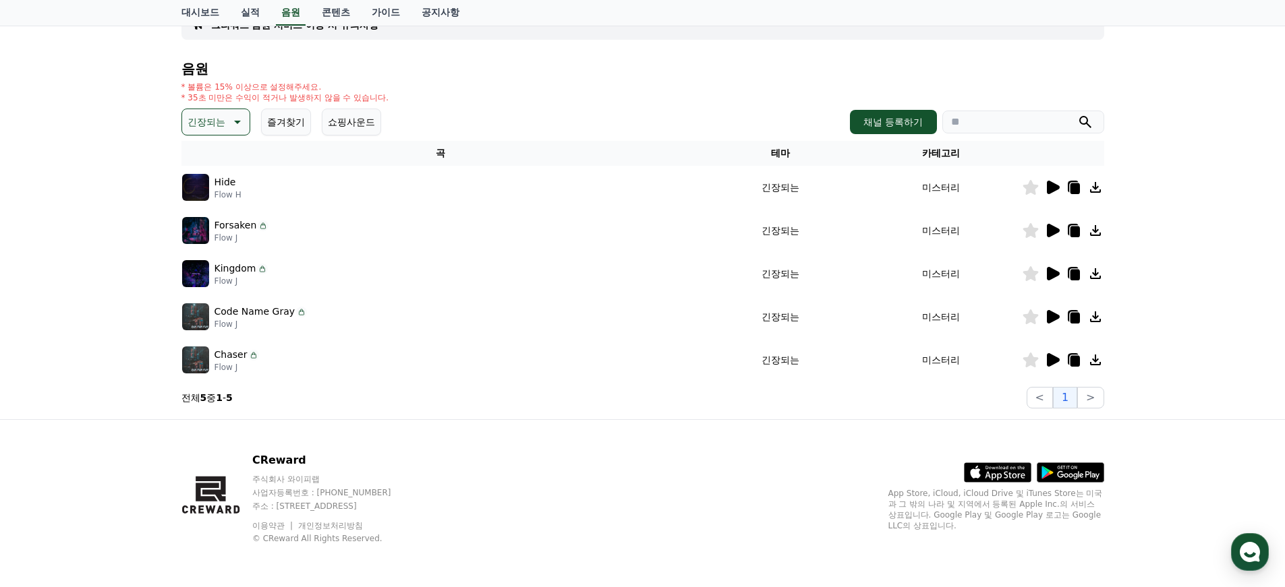
click at [1078, 232] on icon at bounding box center [1074, 232] width 9 height 11
